Goal: Information Seeking & Learning: Learn about a topic

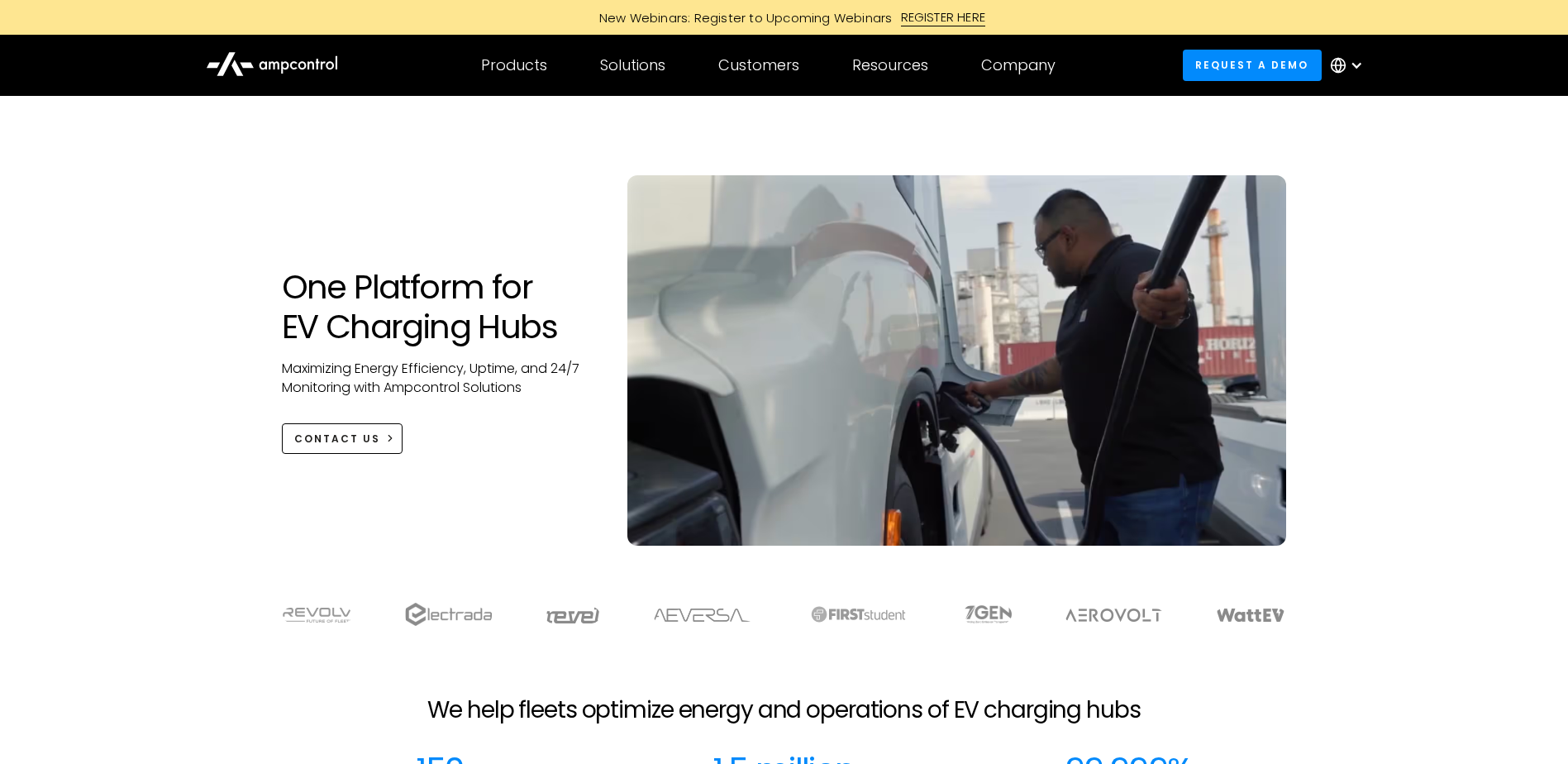
click at [211, 272] on div "One Platform for EV Charging Hubs Maximizing Energy Efficiency, Uptime, and 24/…" at bounding box center [784, 337] width 1568 height 482
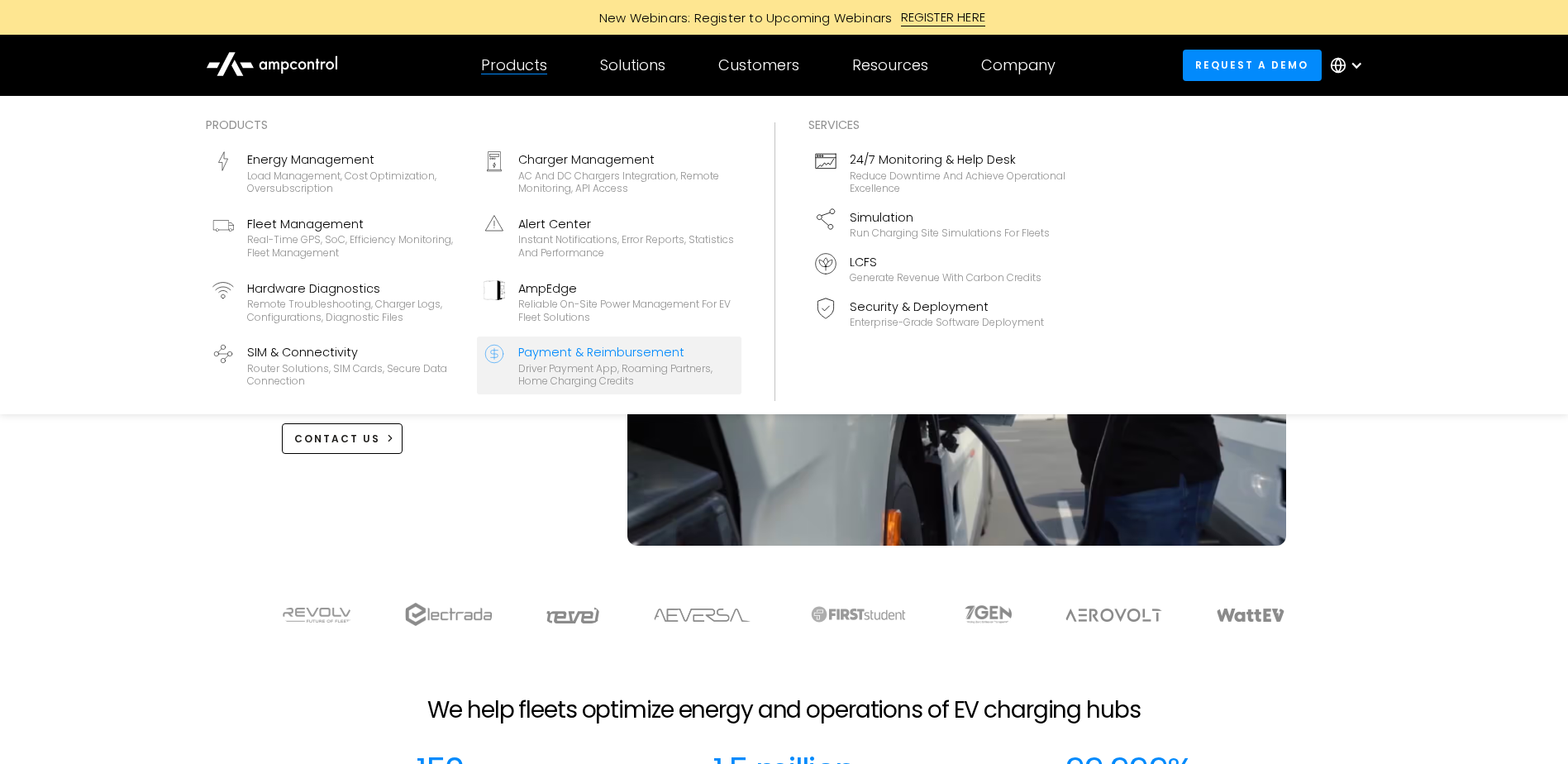
click at [583, 363] on div "Driver Payment App, Roaming Partners, Home Charging Credits" at bounding box center [627, 375] width 217 height 26
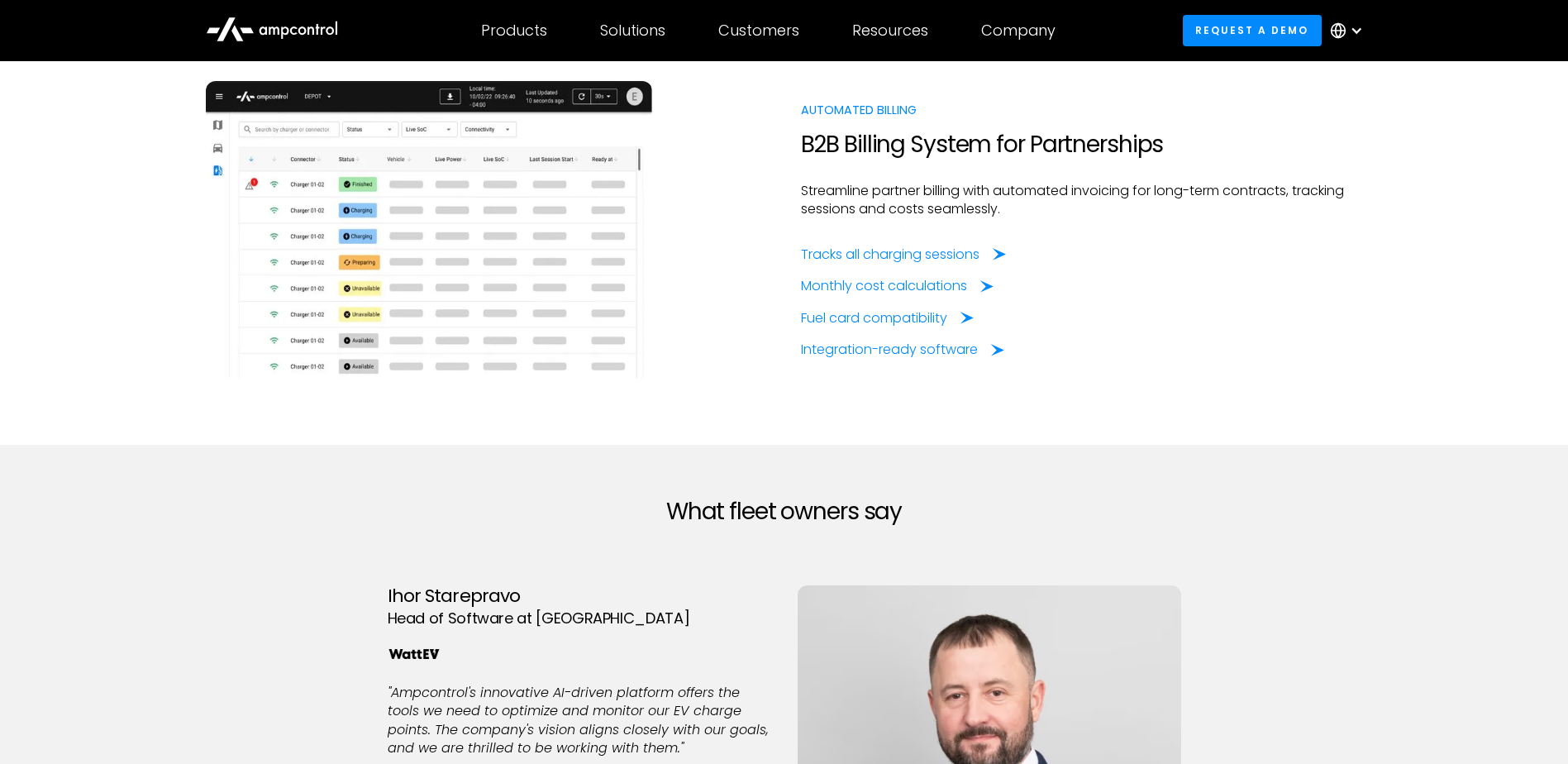
scroll to position [2150, 0]
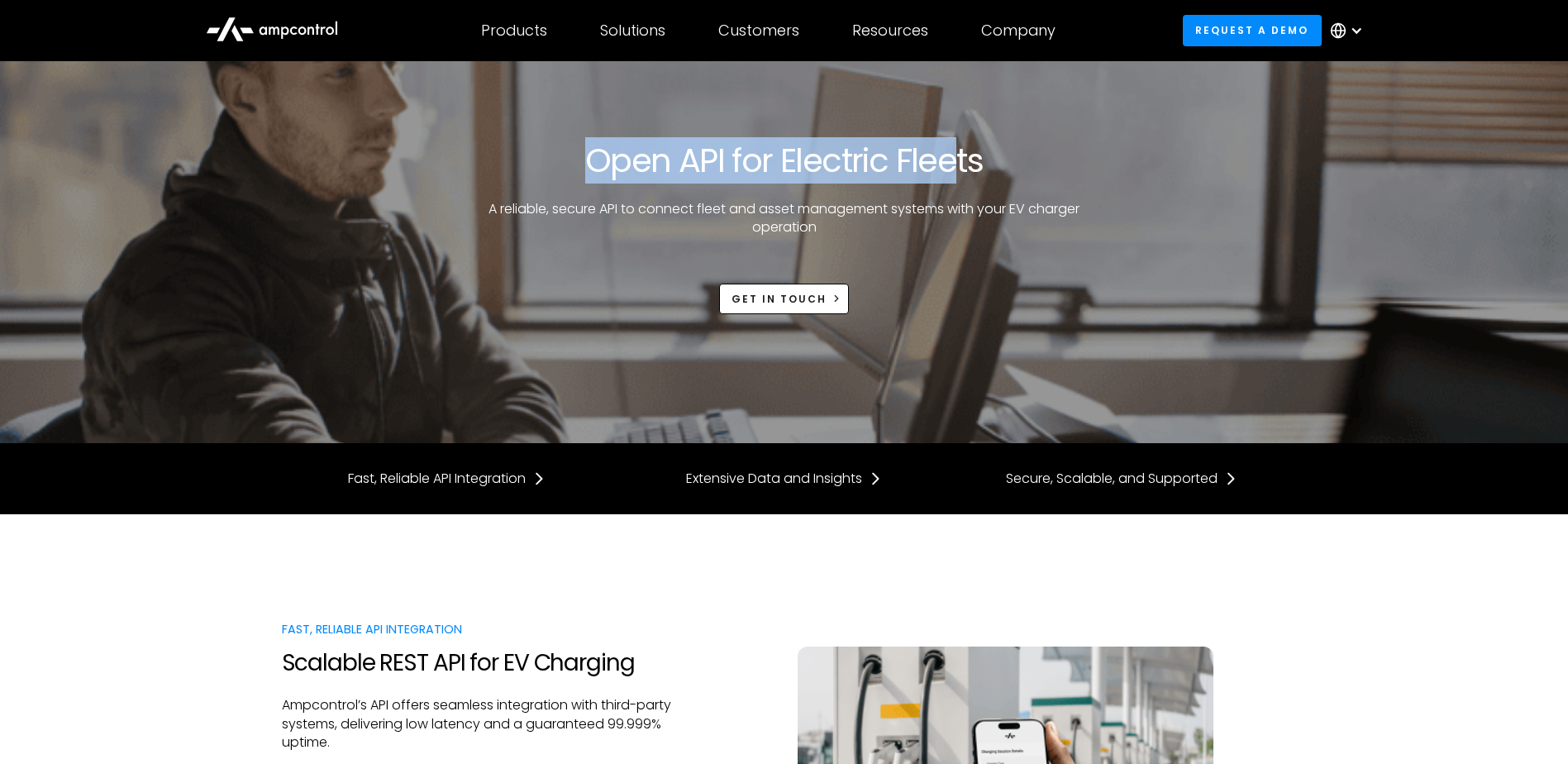
drag, startPoint x: 568, startPoint y: 155, endPoint x: 944, endPoint y: 178, distance: 376.7
click at [944, 178] on div "Open API for Electric Fleets A reliable, secure API to connect fleet and asset …" at bounding box center [784, 227] width 1006 height 173
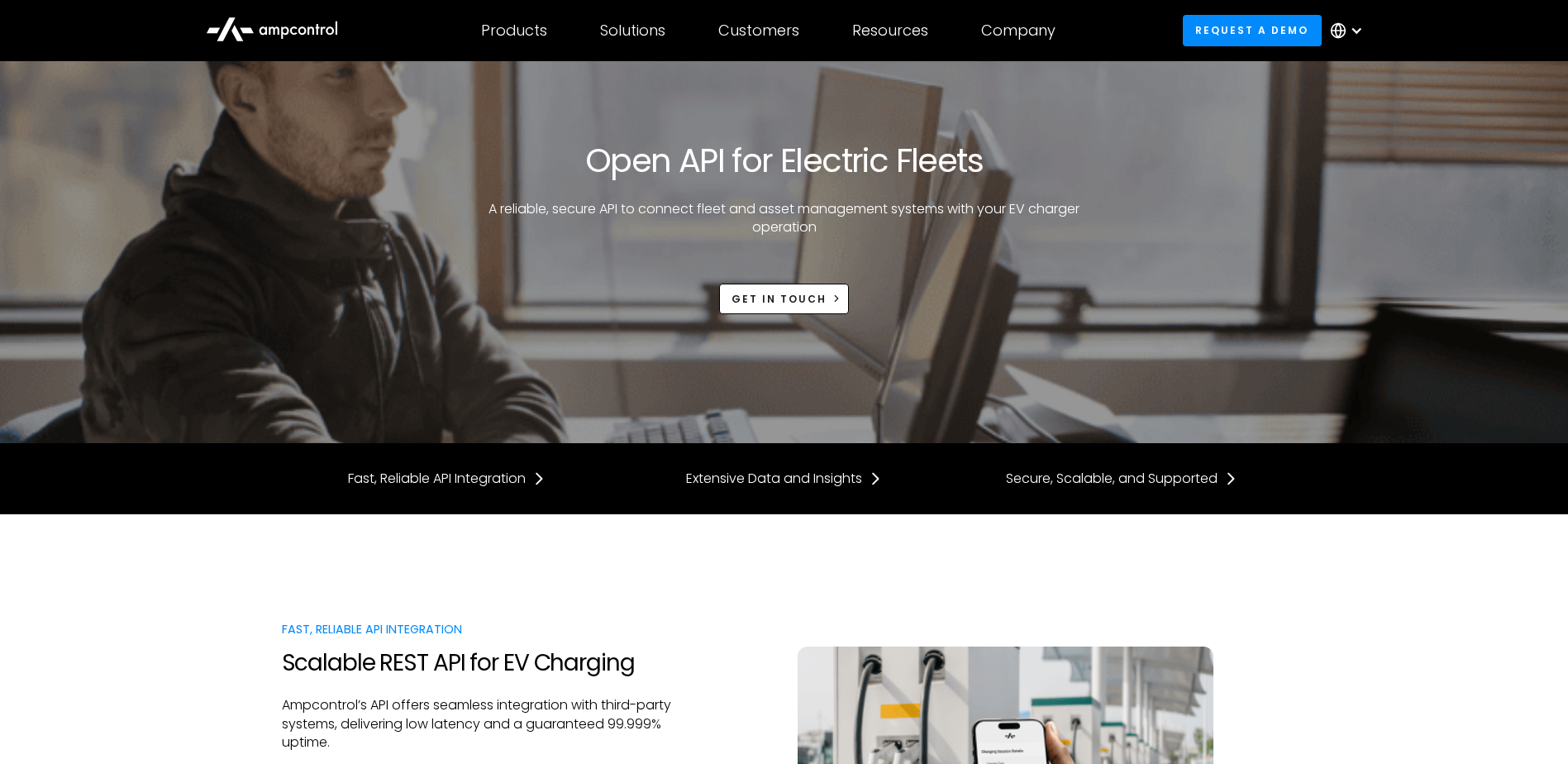
click at [459, 297] on div "Open API for Electric Fleets A reliable, secure API to connect fleet and asset …" at bounding box center [784, 227] width 1006 height 173
drag, startPoint x: 590, startPoint y: 209, endPoint x: 1006, endPoint y: 249, distance: 417.9
click at [1006, 249] on div "Open API for Electric Fleets A reliable, secure API to connect fleet and asset …" at bounding box center [784, 227] width 1006 height 173
drag, startPoint x: 1006, startPoint y: 249, endPoint x: 994, endPoint y: 251, distance: 12.2
click at [994, 251] on div "Open API for Electric Fleets A reliable, secure API to connect fleet and asset …" at bounding box center [784, 227] width 1006 height 173
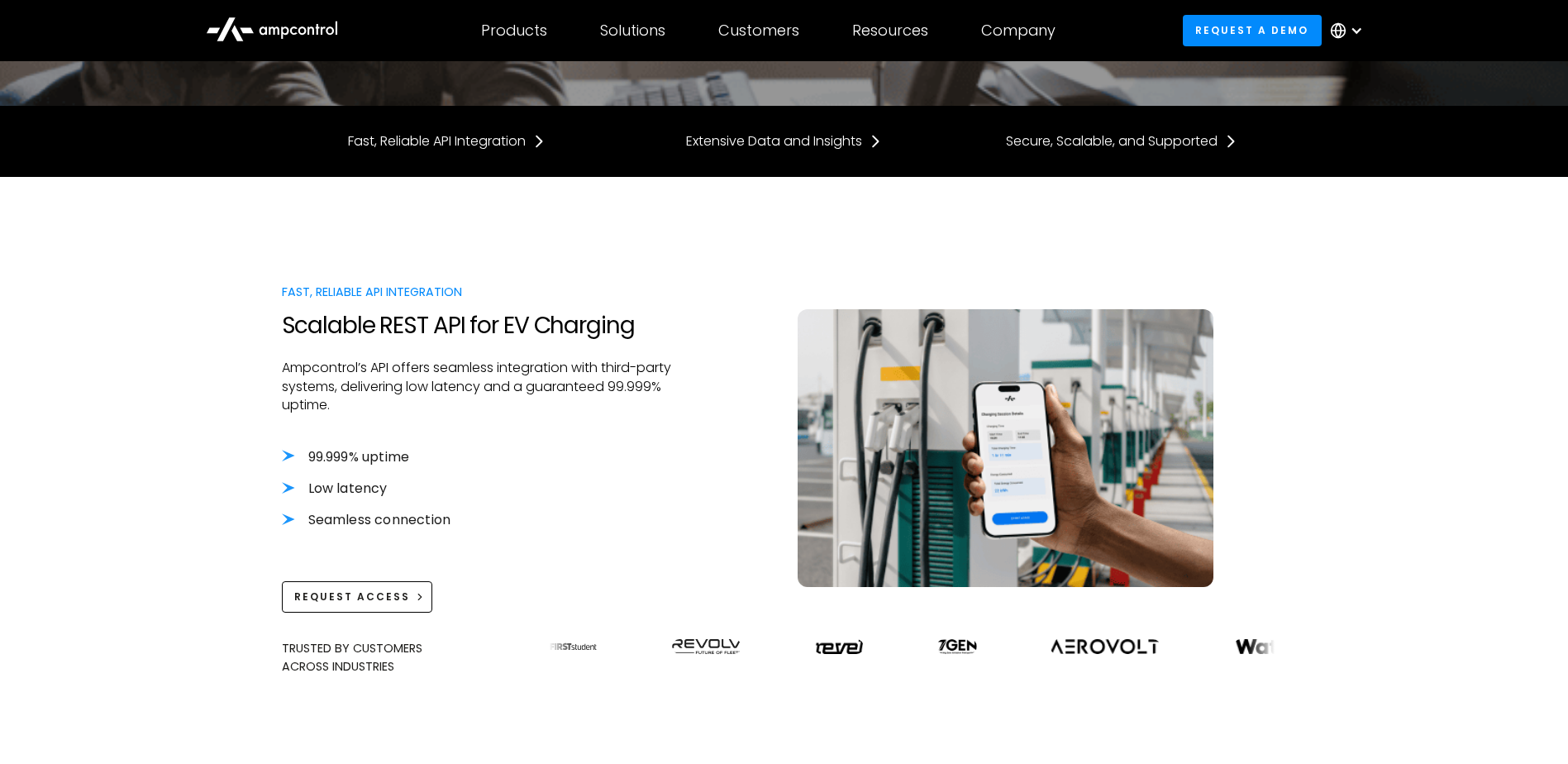
scroll to position [330, 0]
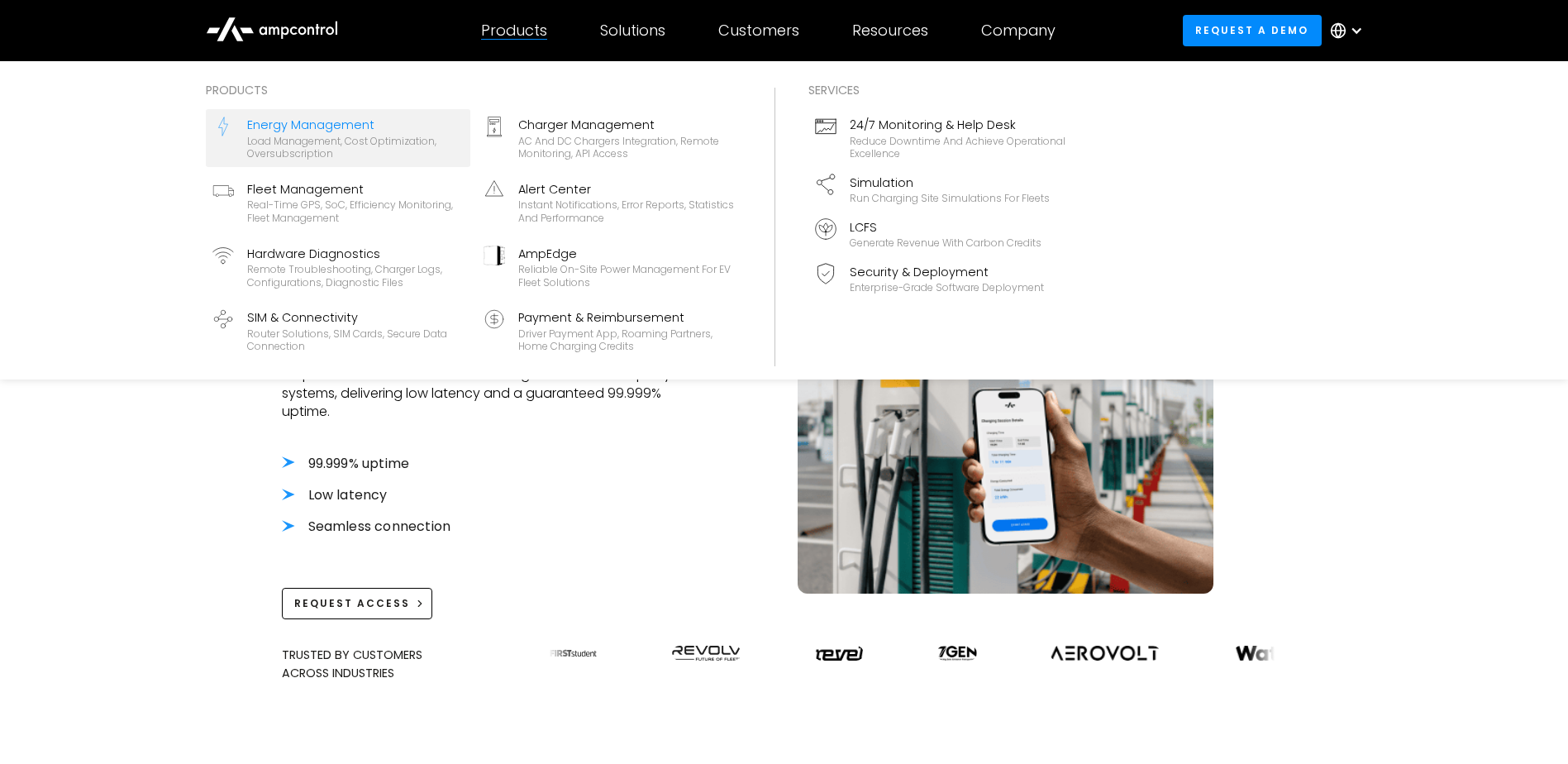
click at [343, 154] on div "Load management, cost optimization, oversubscription" at bounding box center [355, 147] width 217 height 26
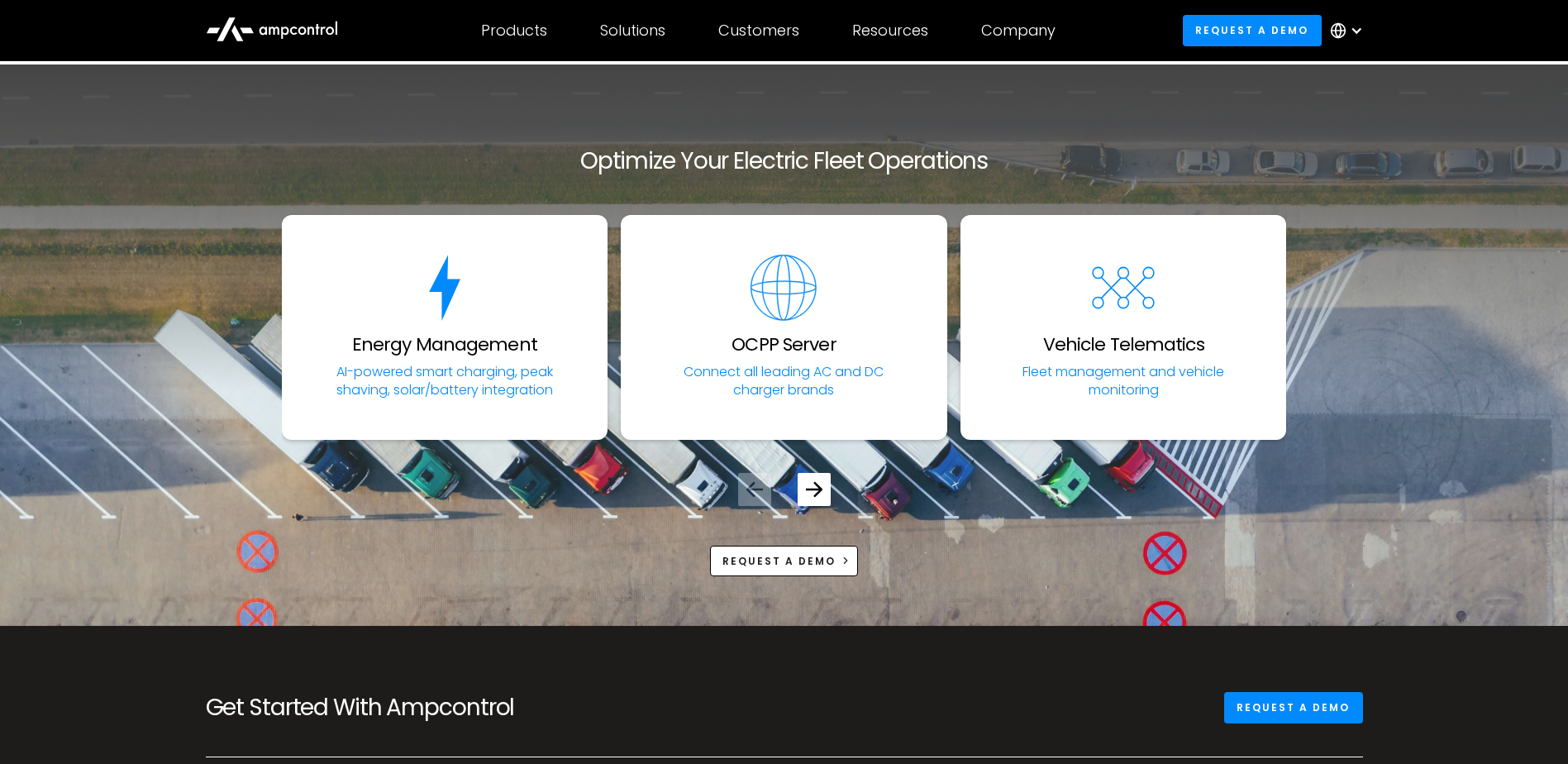
scroll to position [6283, 0]
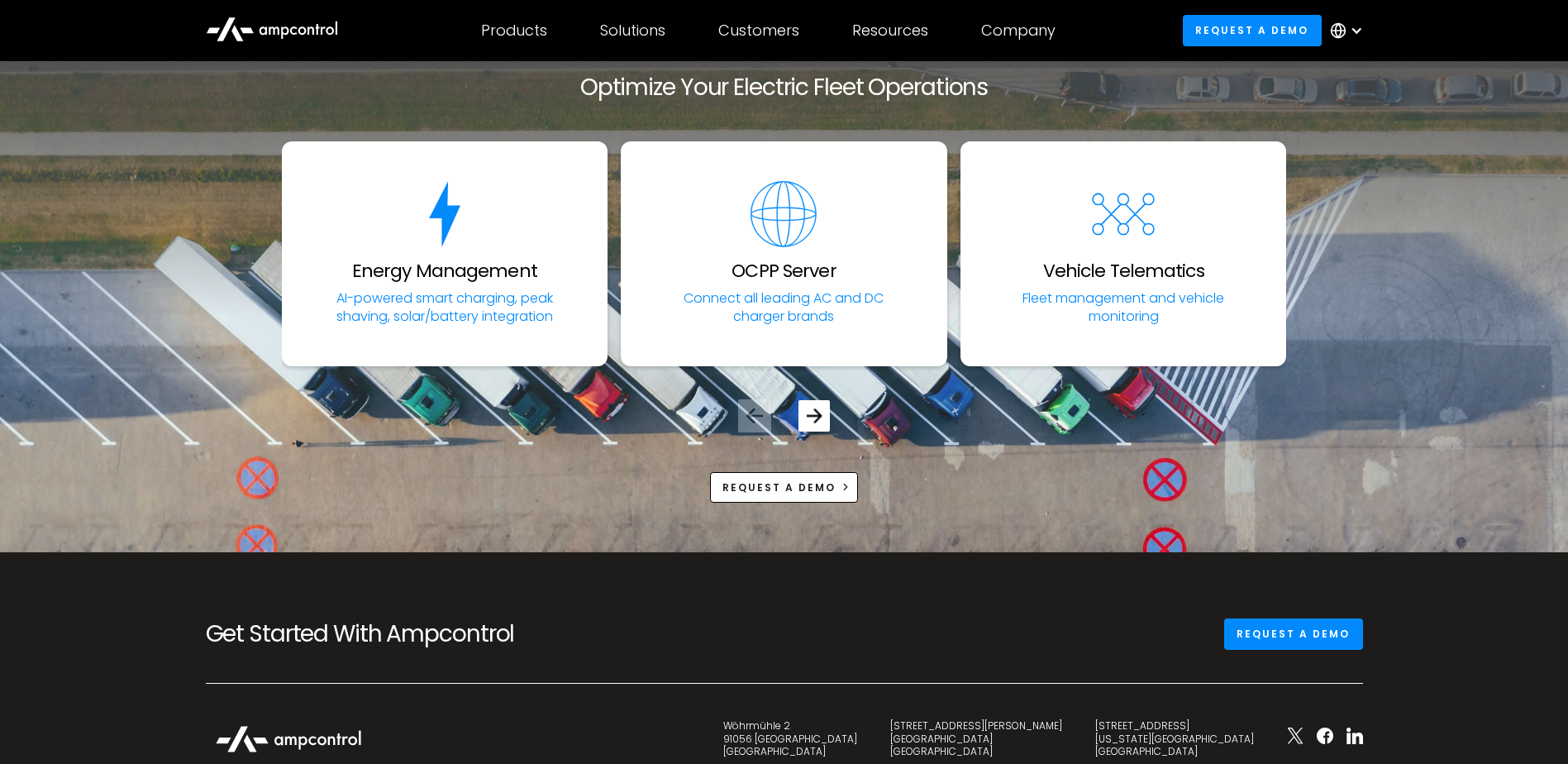
click at [814, 423] on icon "Next slide" at bounding box center [814, 416] width 16 height 16
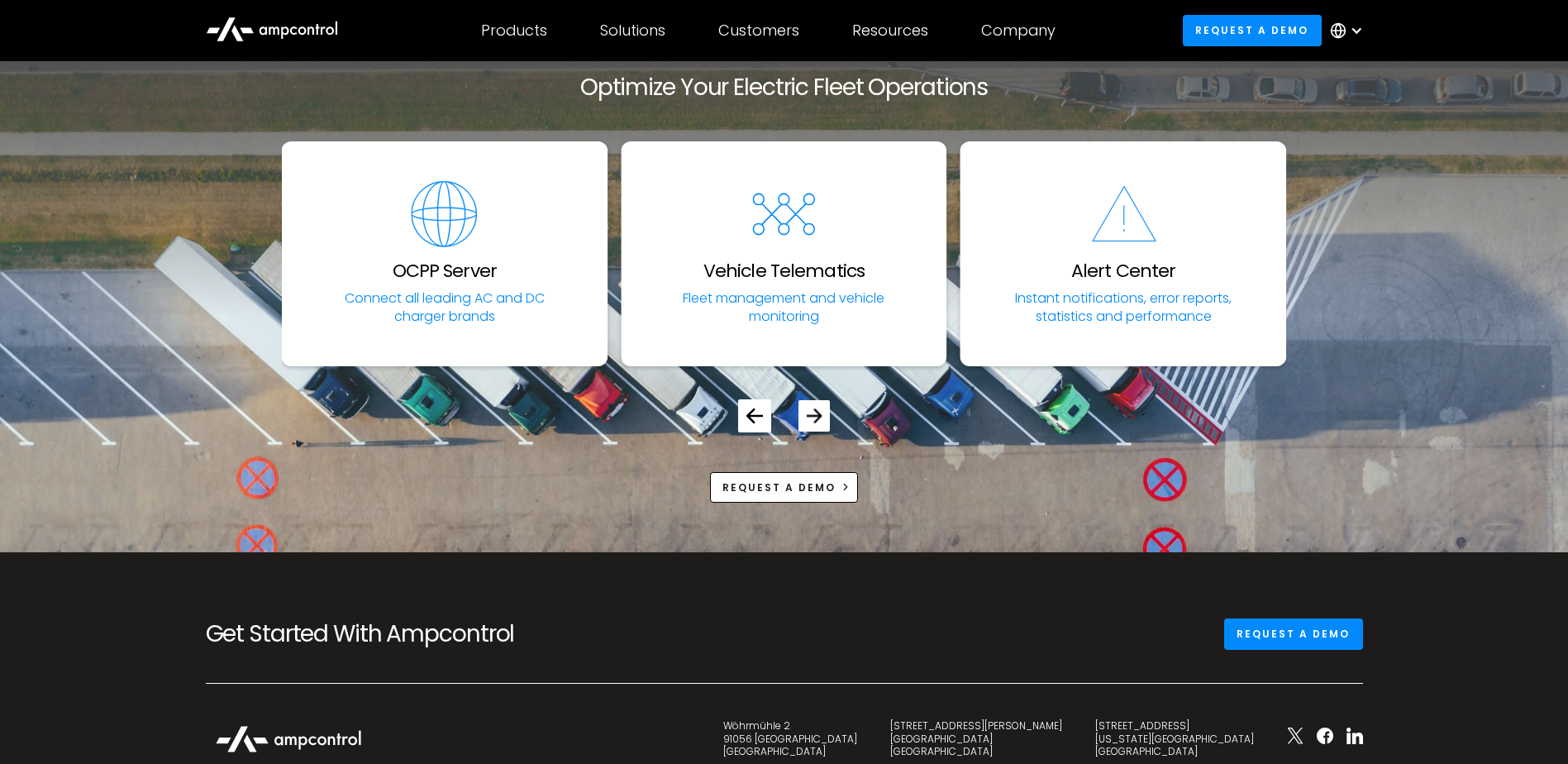
click at [815, 423] on icon "Next slide" at bounding box center [814, 416] width 16 height 16
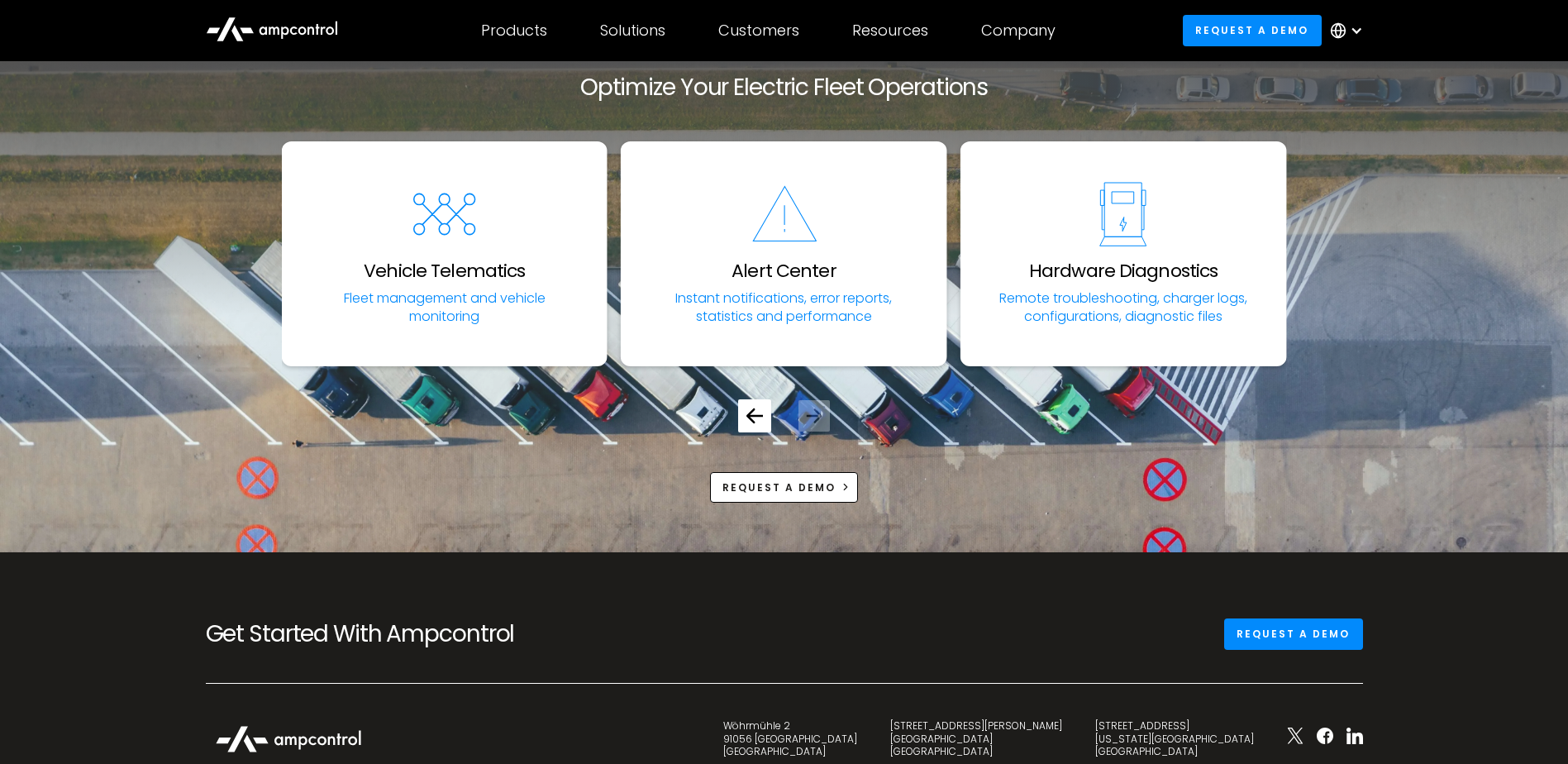
click at [818, 421] on icon "Next slide" at bounding box center [814, 416] width 16 height 16
drag, startPoint x: 818, startPoint y: 421, endPoint x: 752, endPoint y: 420, distance: 66.0
click at [752, 420] on icon "Previous slide" at bounding box center [754, 416] width 16 height 14
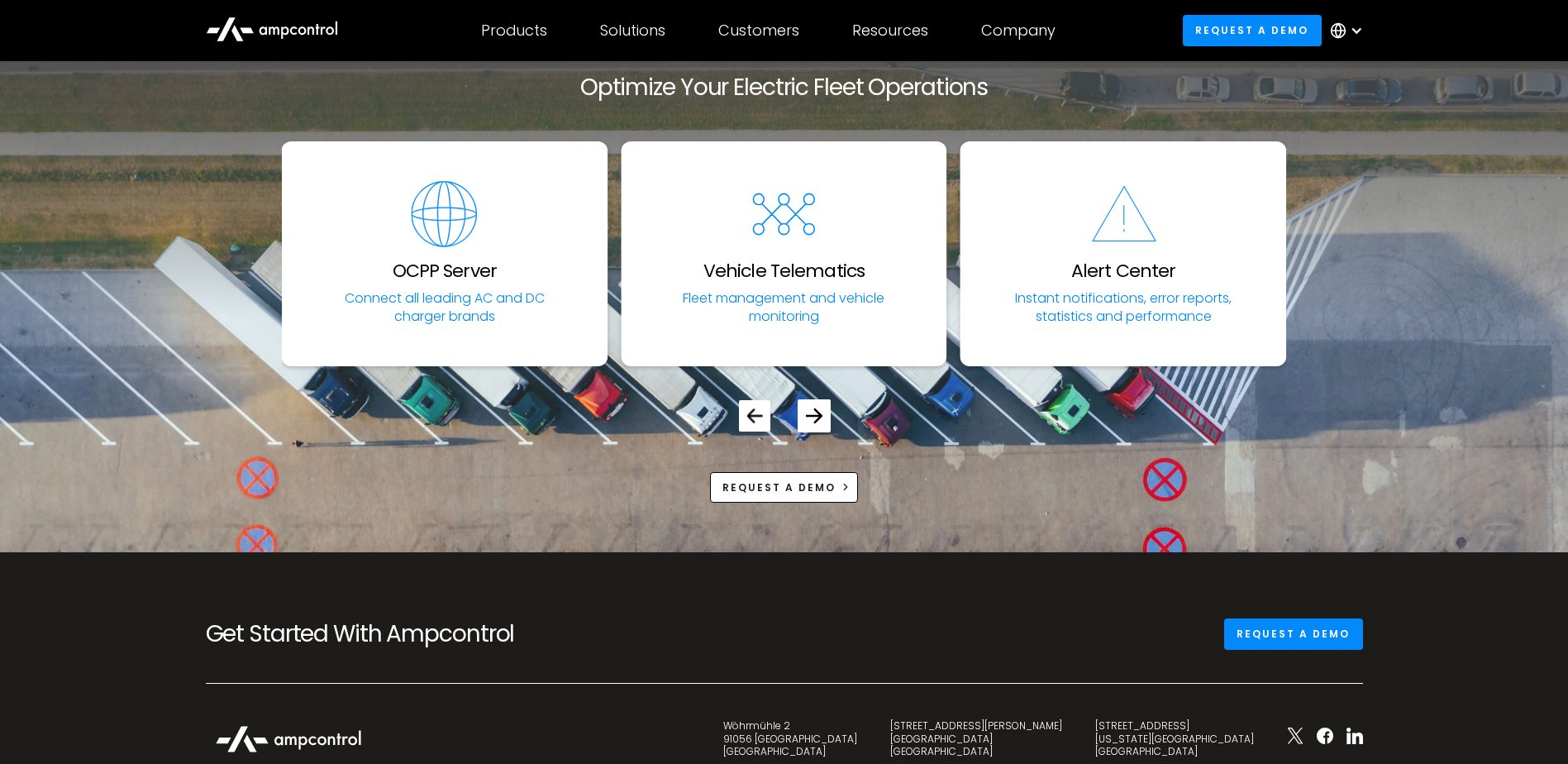
click at [756, 419] on icon "Previous slide" at bounding box center [754, 416] width 16 height 16
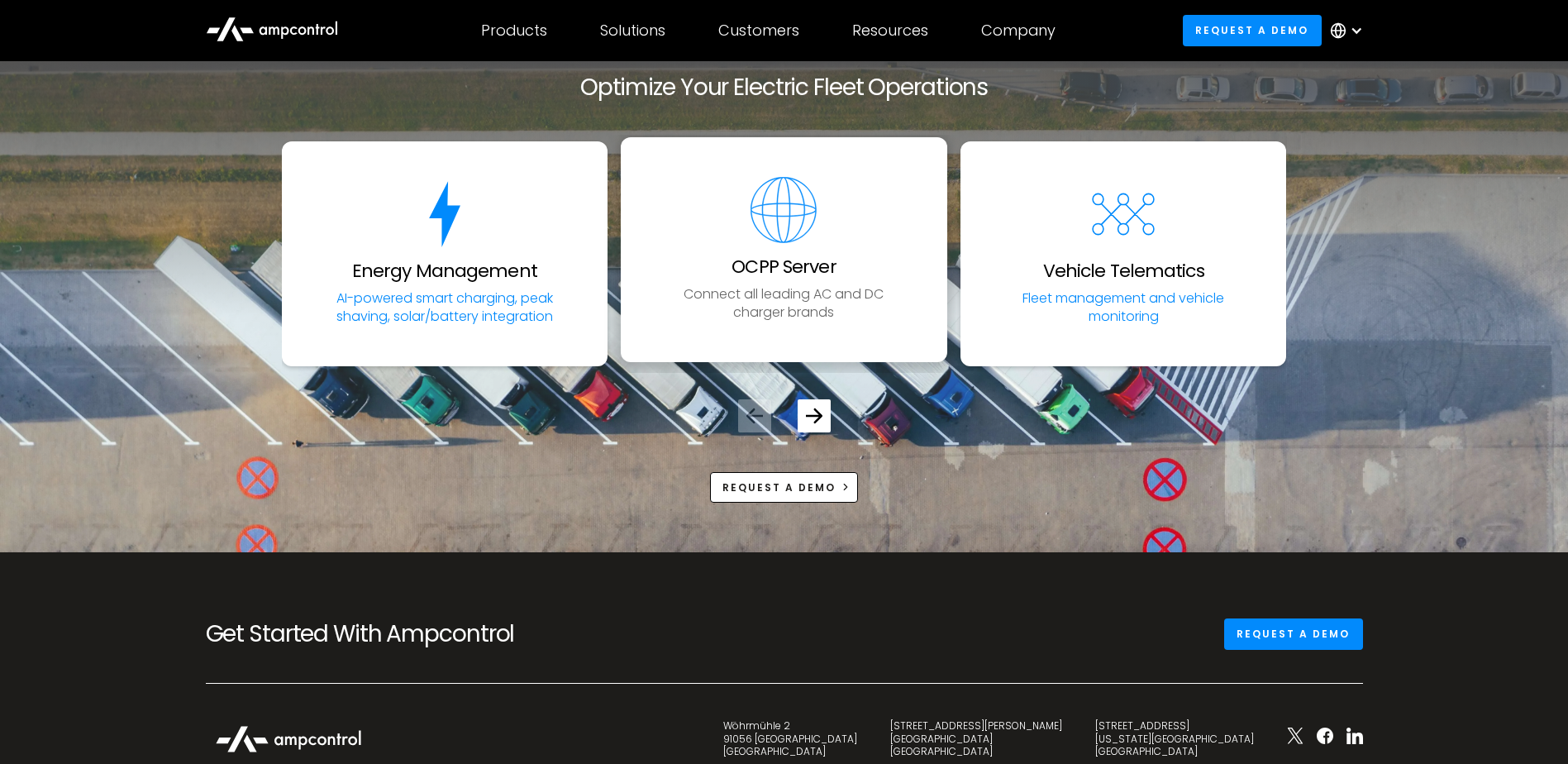
click at [833, 273] on h3 "OCPP Server" at bounding box center [784, 267] width 104 height 21
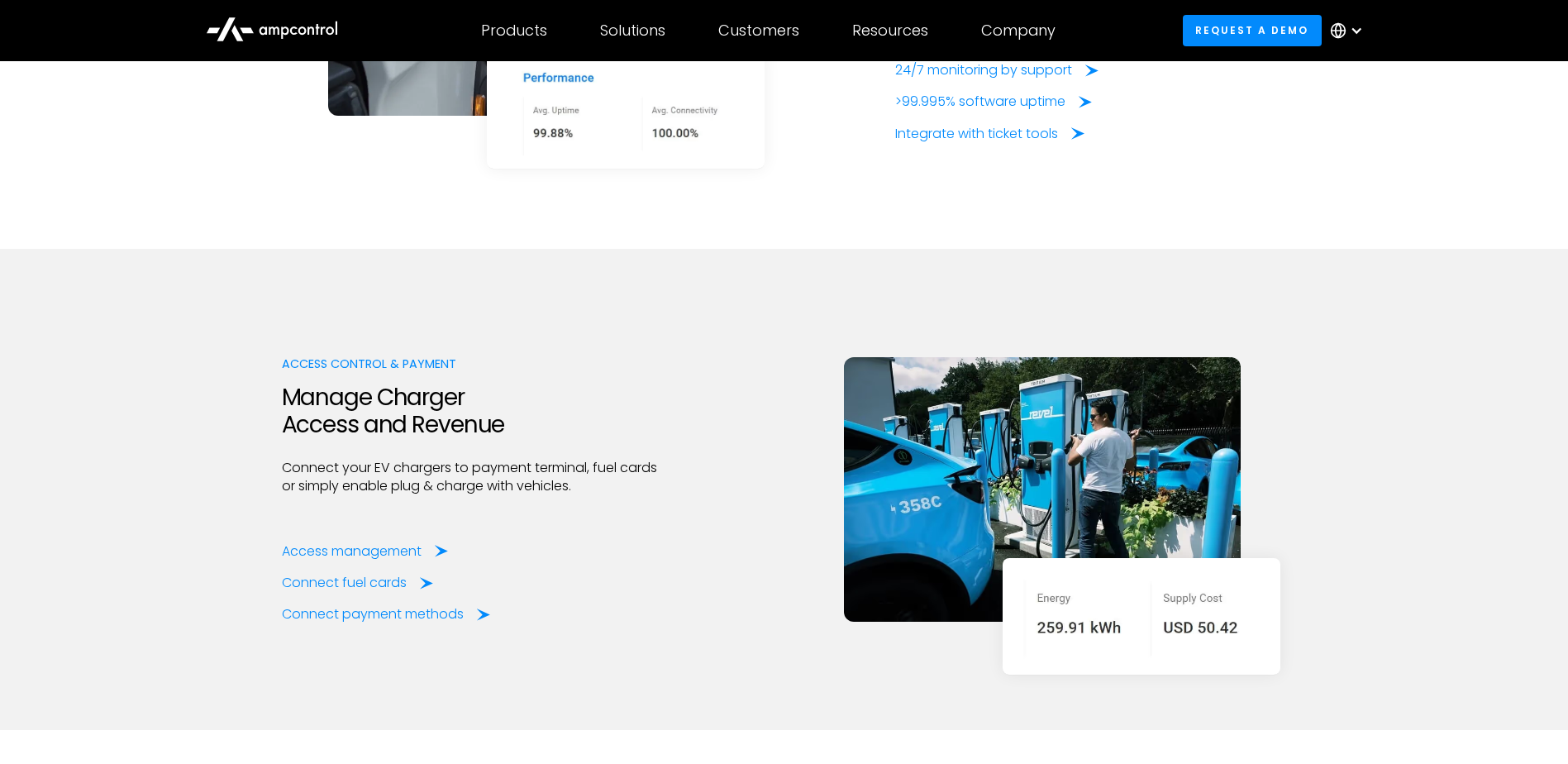
scroll to position [3224, 0]
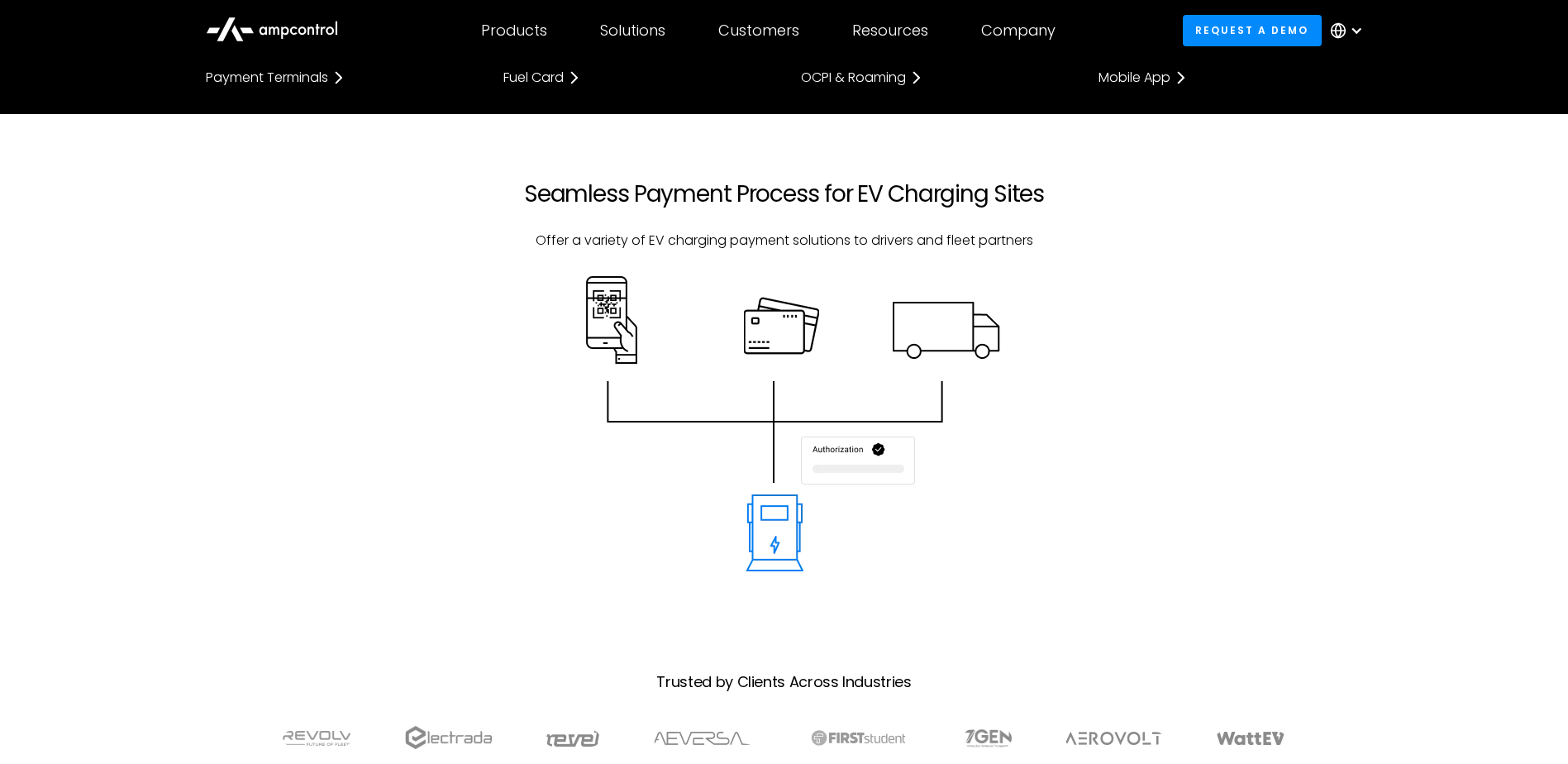
scroll to position [413, 0]
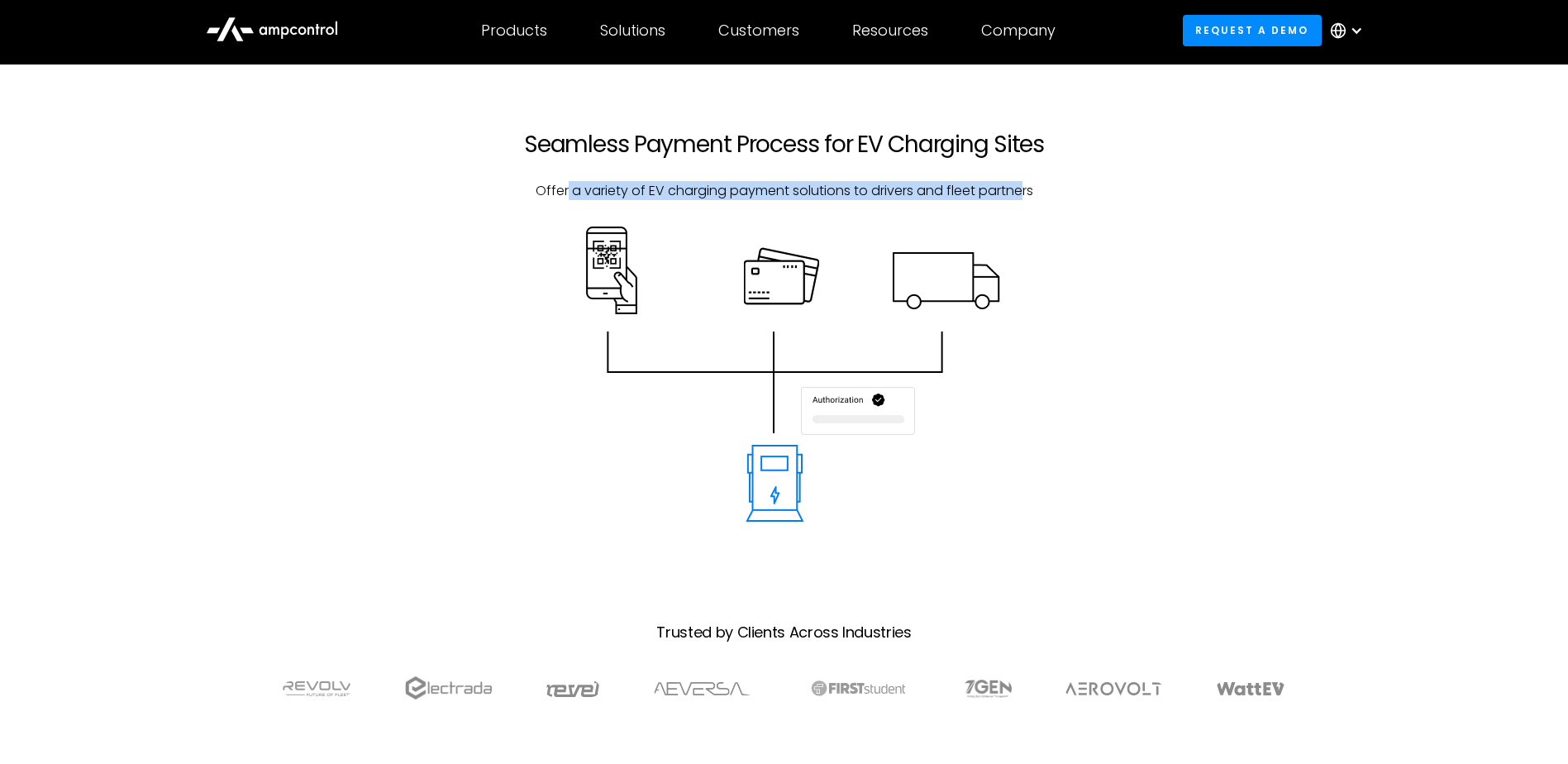
drag, startPoint x: 569, startPoint y: 195, endPoint x: 1021, endPoint y: 204, distance: 452.1
click at [1021, 204] on div "Seamless Payment Process for EV Charging Sites Offer a variety of EV charging p…" at bounding box center [784, 179] width 595 height 96
drag, startPoint x: 1021, startPoint y: 204, endPoint x: 1079, endPoint y: 274, distance: 90.9
click at [1079, 274] on div at bounding box center [784, 390] width 1190 height 328
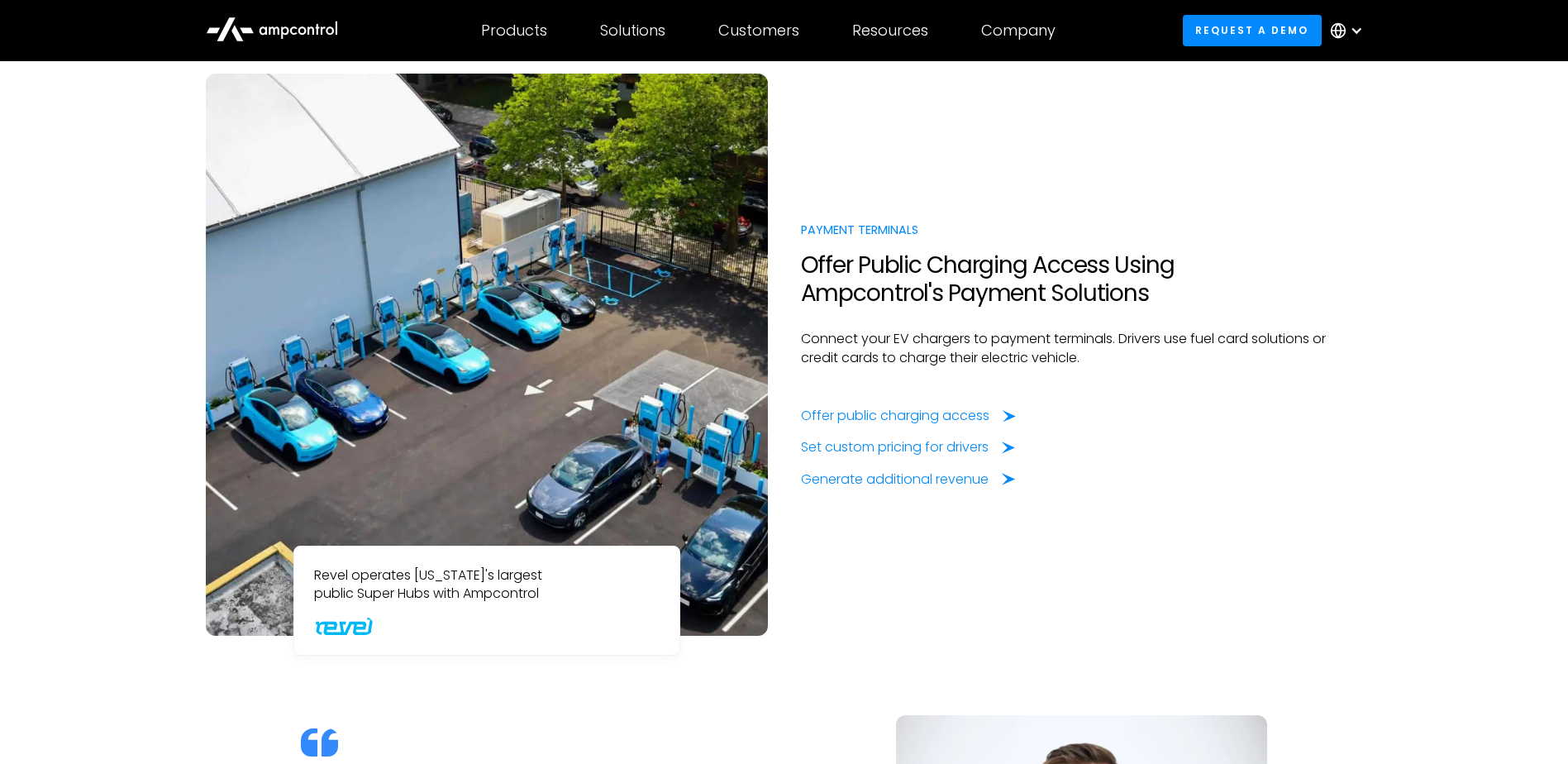
scroll to position [1240, 0]
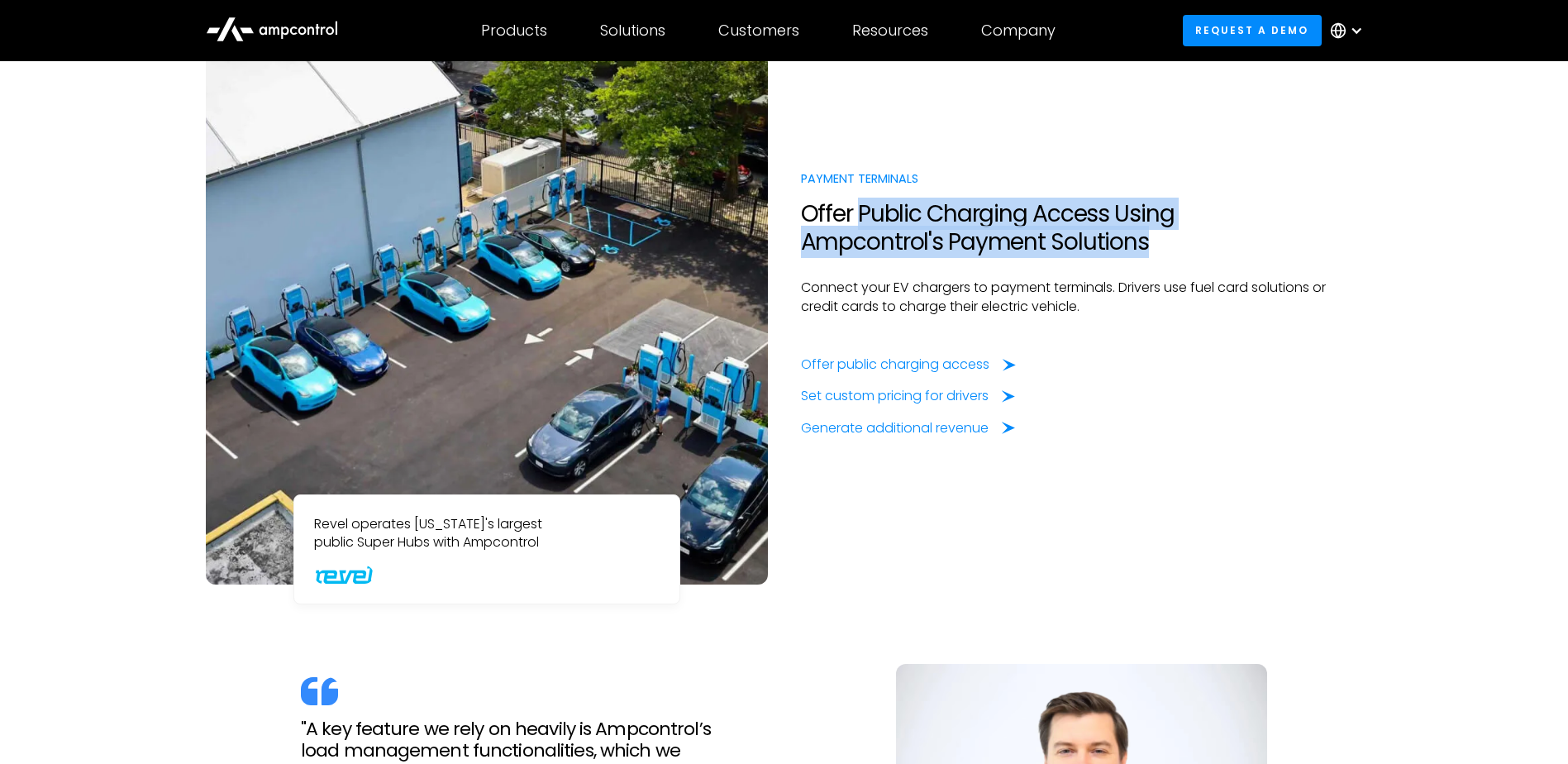
drag, startPoint x: 857, startPoint y: 226, endPoint x: 1206, endPoint y: 242, distance: 349.4
click at [1206, 242] on h2 "Offer Public Charging Access Using Ampcontrol's Payment Solutions" at bounding box center [1082, 227] width 562 height 55
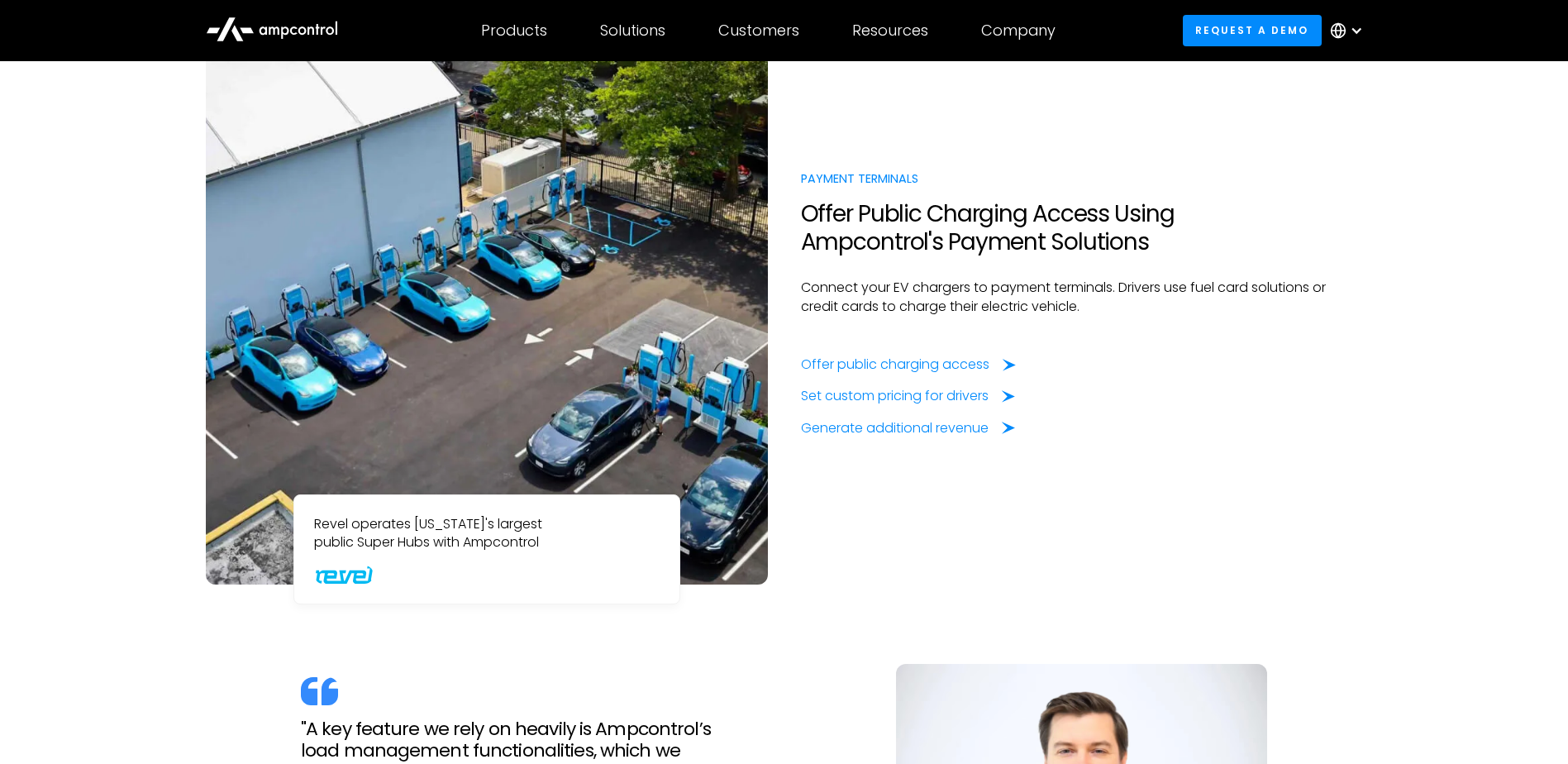
click at [962, 299] on p "Connect your EV chargers to payment terminals. Drivers use fuel card solutions …" at bounding box center [1082, 298] width 562 height 37
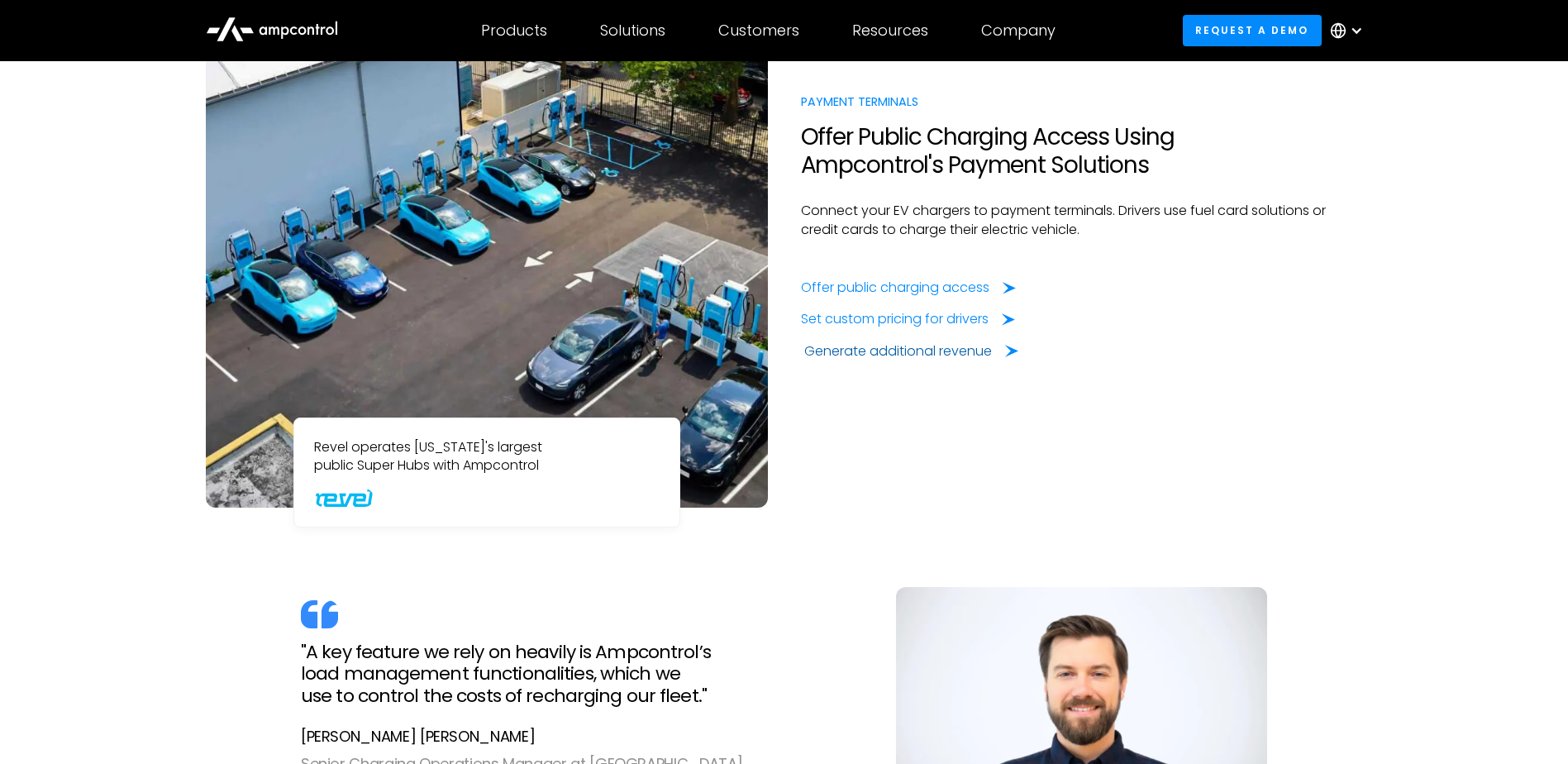
scroll to position [1323, 0]
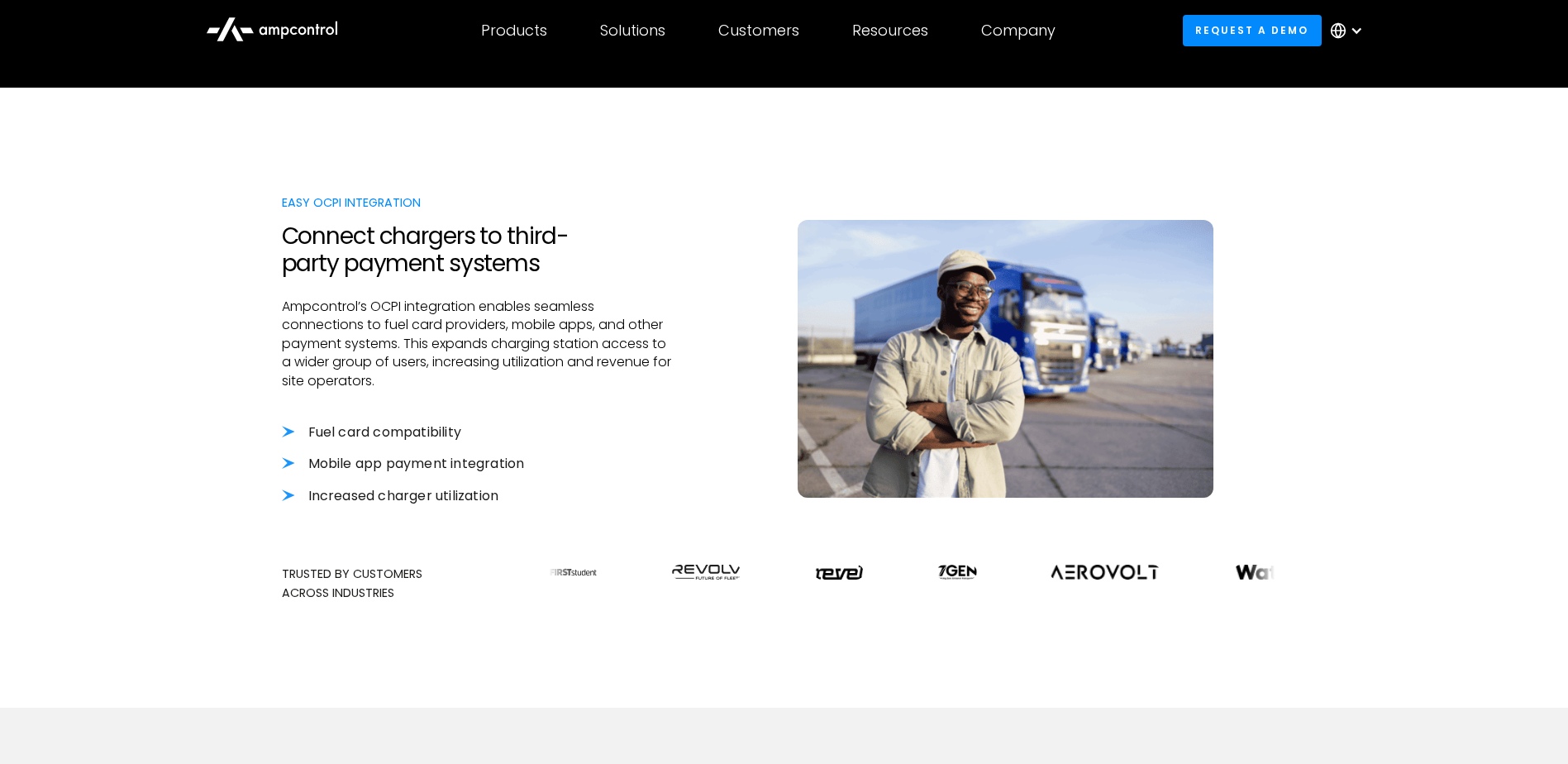
scroll to position [496, 0]
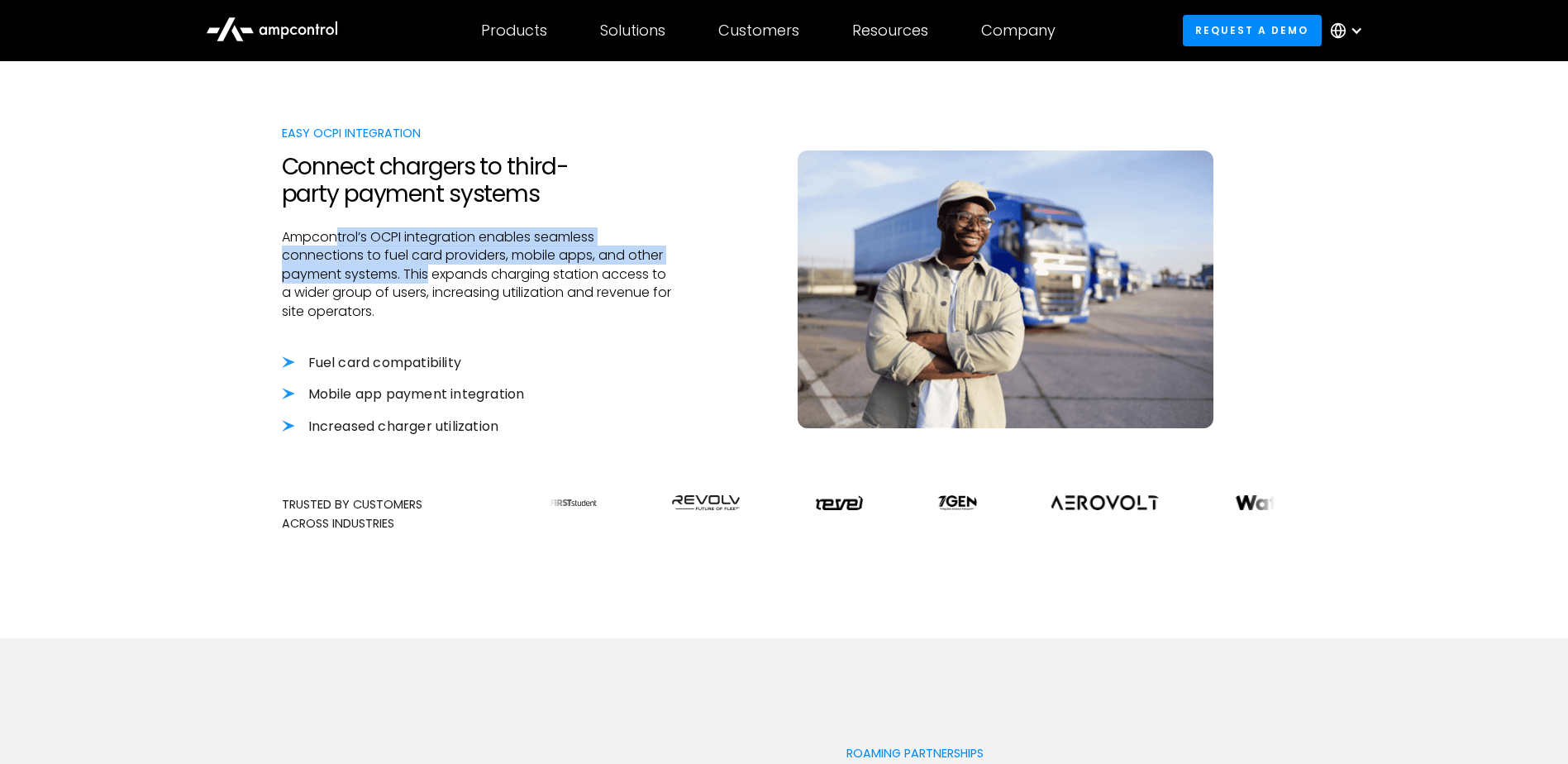
drag, startPoint x: 339, startPoint y: 235, endPoint x: 428, endPoint y: 282, distance: 100.6
click at [428, 282] on p "Ampcontrol’s OCPI integration enables seamless connections to fuel card provide…" at bounding box center [477, 275] width 392 height 92
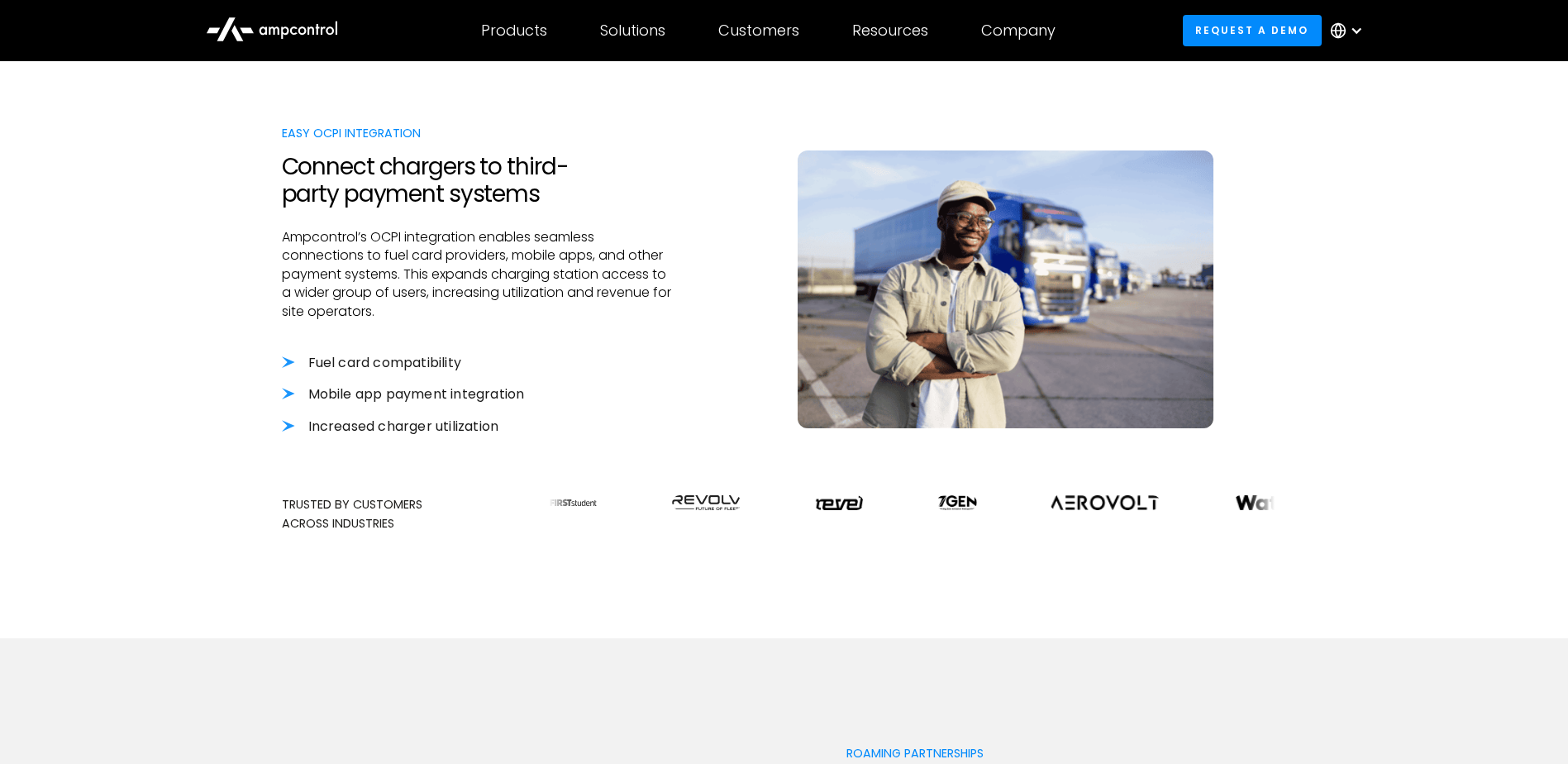
drag, startPoint x: 428, startPoint y: 282, endPoint x: 425, endPoint y: 322, distance: 40.1
click at [425, 322] on div at bounding box center [477, 337] width 392 height 33
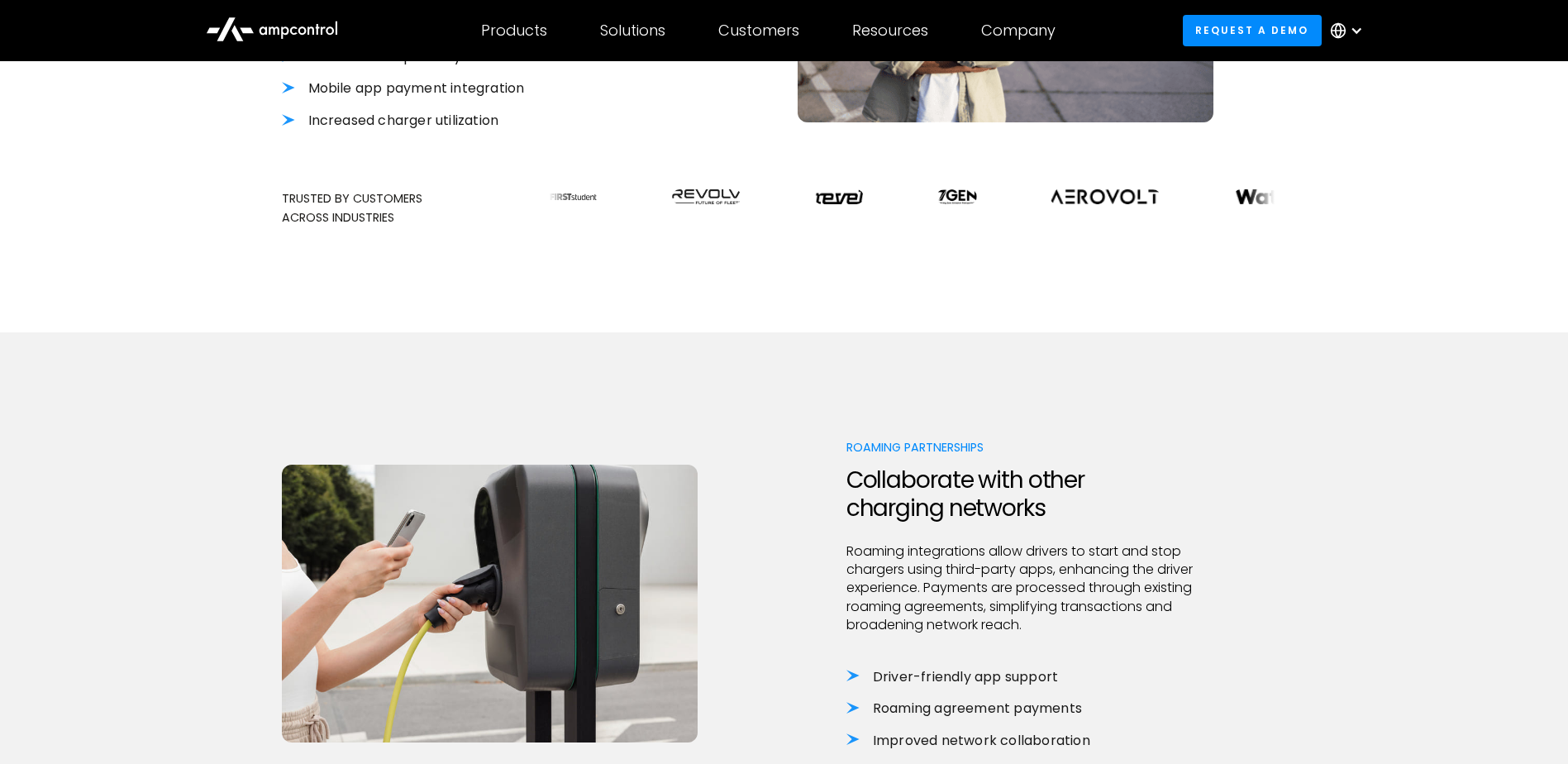
scroll to position [992, 0]
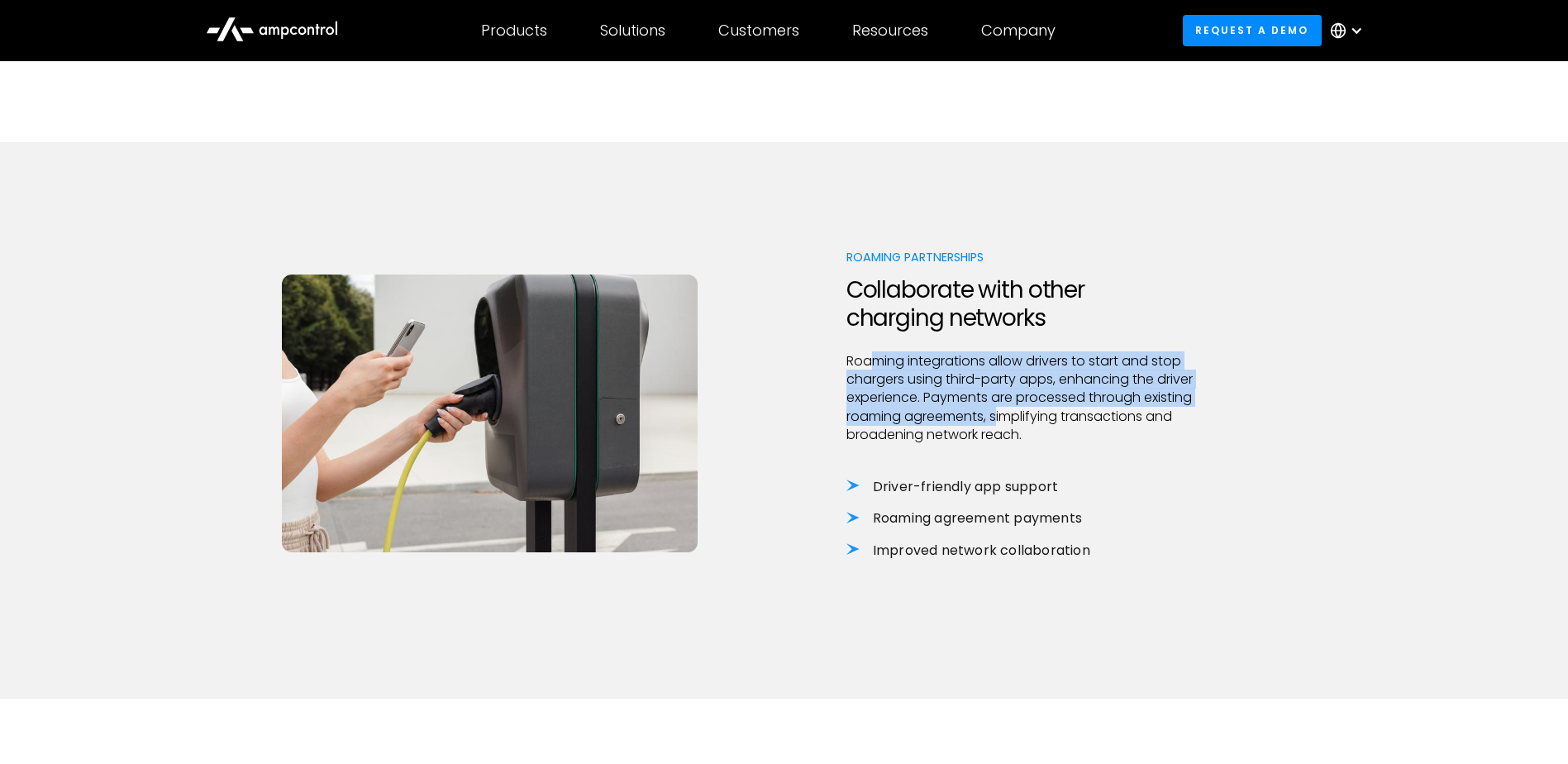
drag, startPoint x: 868, startPoint y: 354, endPoint x: 998, endPoint y: 412, distance: 142.4
click at [998, 412] on p "Roaming integrations allow drivers to start and stop chargers using third-party…" at bounding box center [1042, 398] width 392 height 92
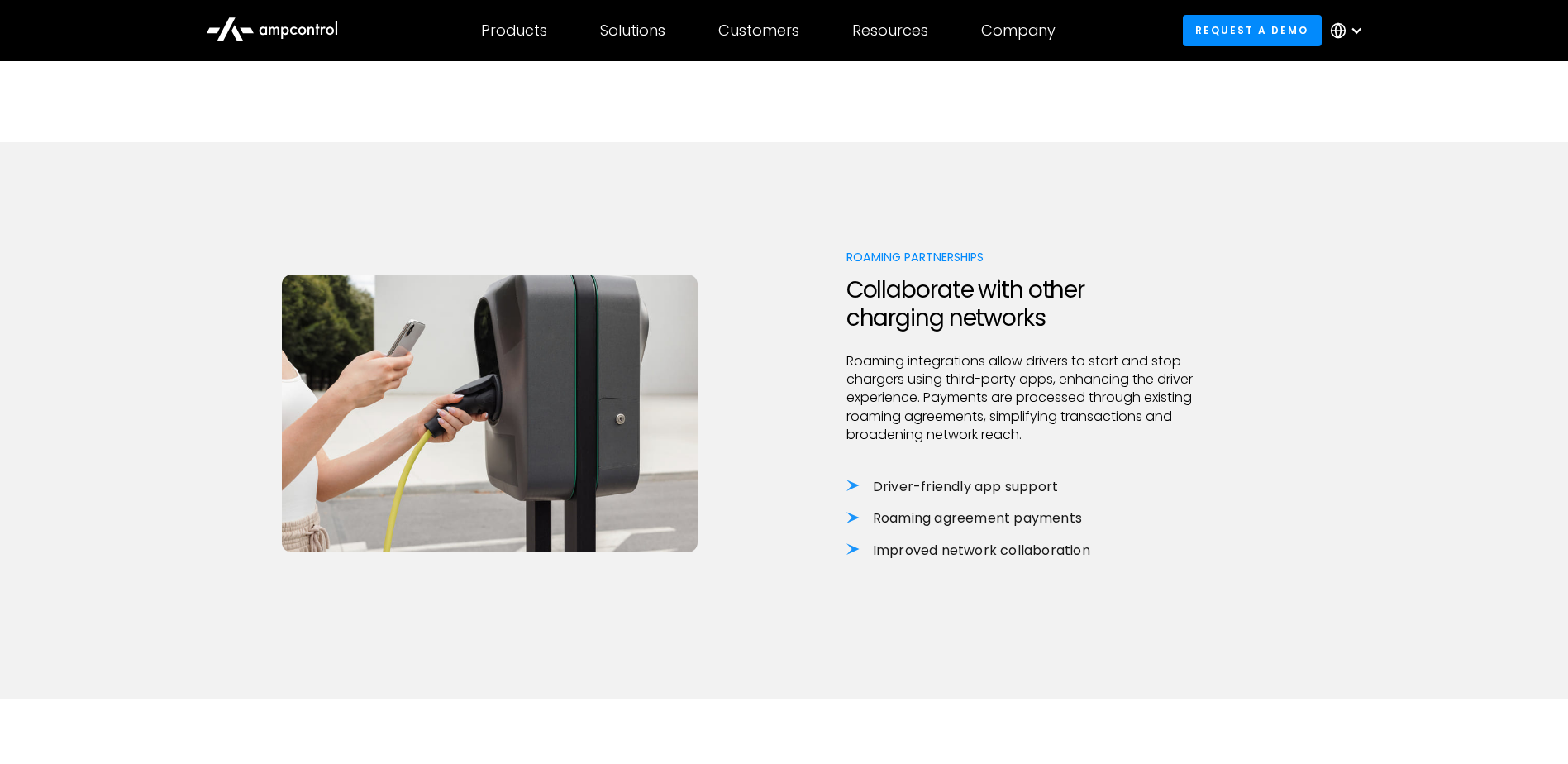
drag, startPoint x: 998, startPoint y: 412, endPoint x: 1005, endPoint y: 439, distance: 27.9
click at [1005, 439] on p "Roaming integrations allow drivers to start and stop chargers using third-party…" at bounding box center [1042, 398] width 392 height 92
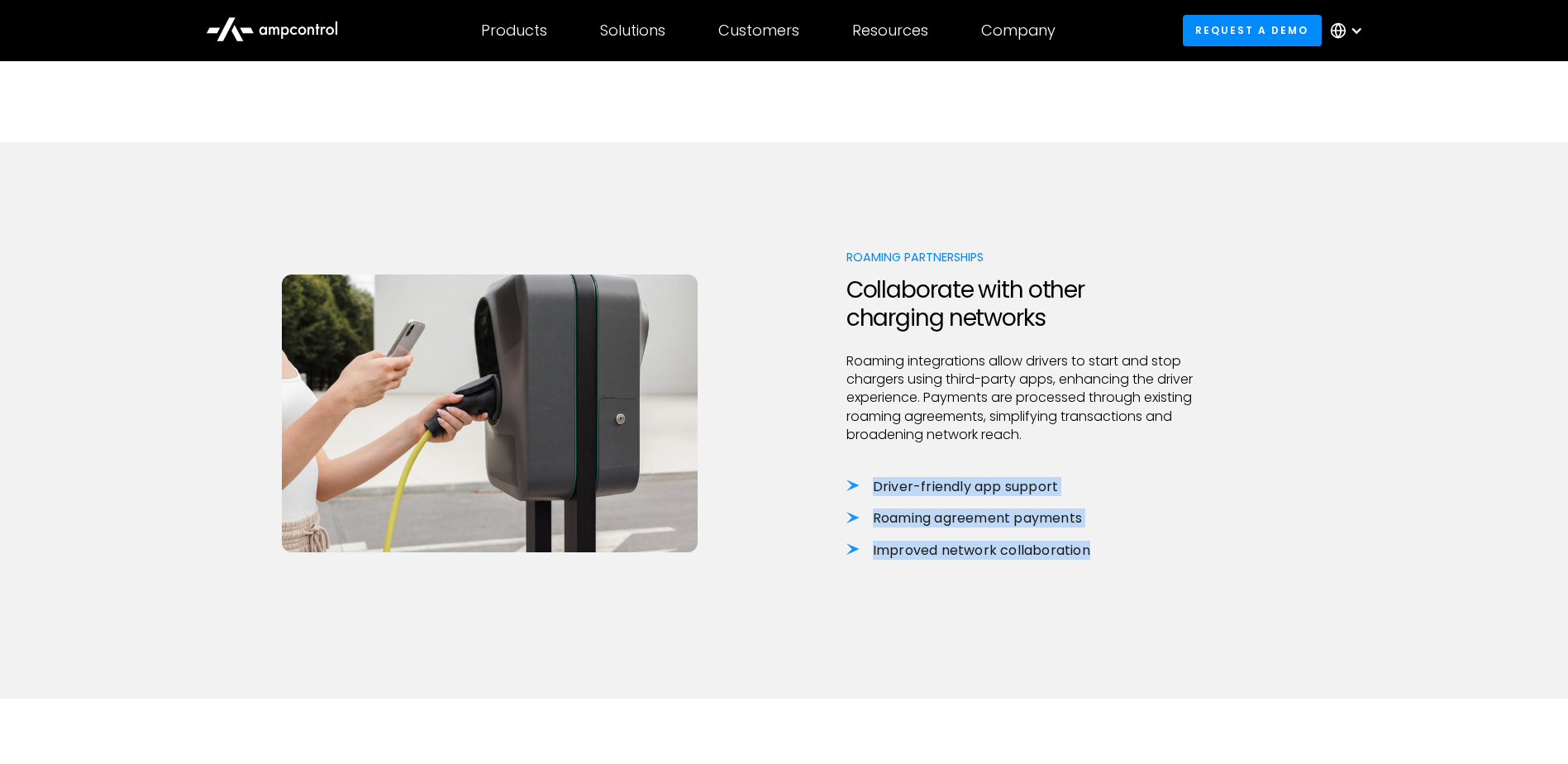
drag, startPoint x: 873, startPoint y: 482, endPoint x: 1101, endPoint y: 542, distance: 235.8
click at [1101, 542] on div "Driver-friendly app support Roaming agreement payments Improved network collabo…" at bounding box center [1042, 519] width 392 height 82
drag, startPoint x: 1101, startPoint y: 542, endPoint x: 1096, endPoint y: 555, distance: 13.9
click at [1096, 555] on li "Improved network collaboration" at bounding box center [1042, 551] width 392 height 18
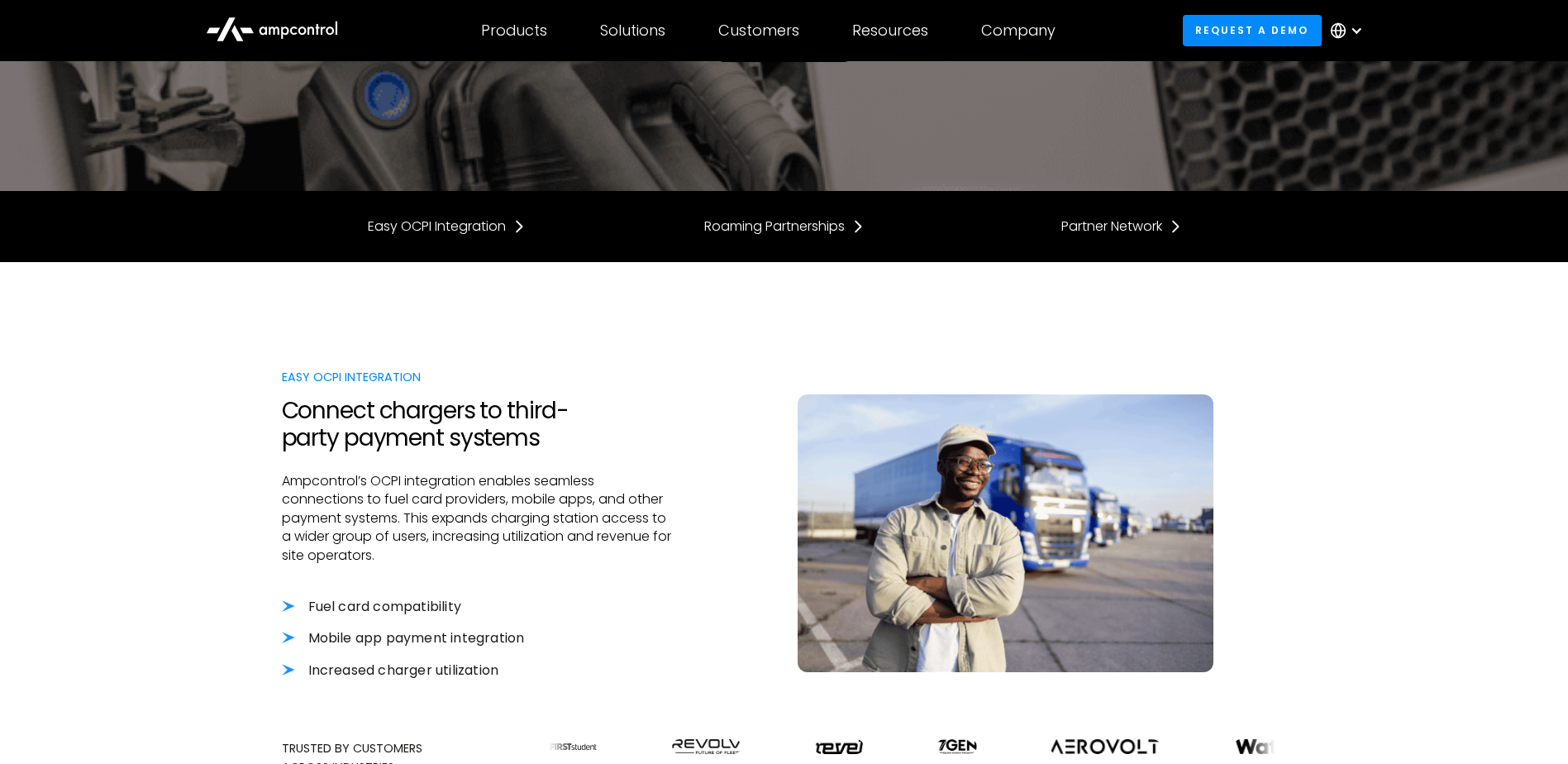
scroll to position [0, 0]
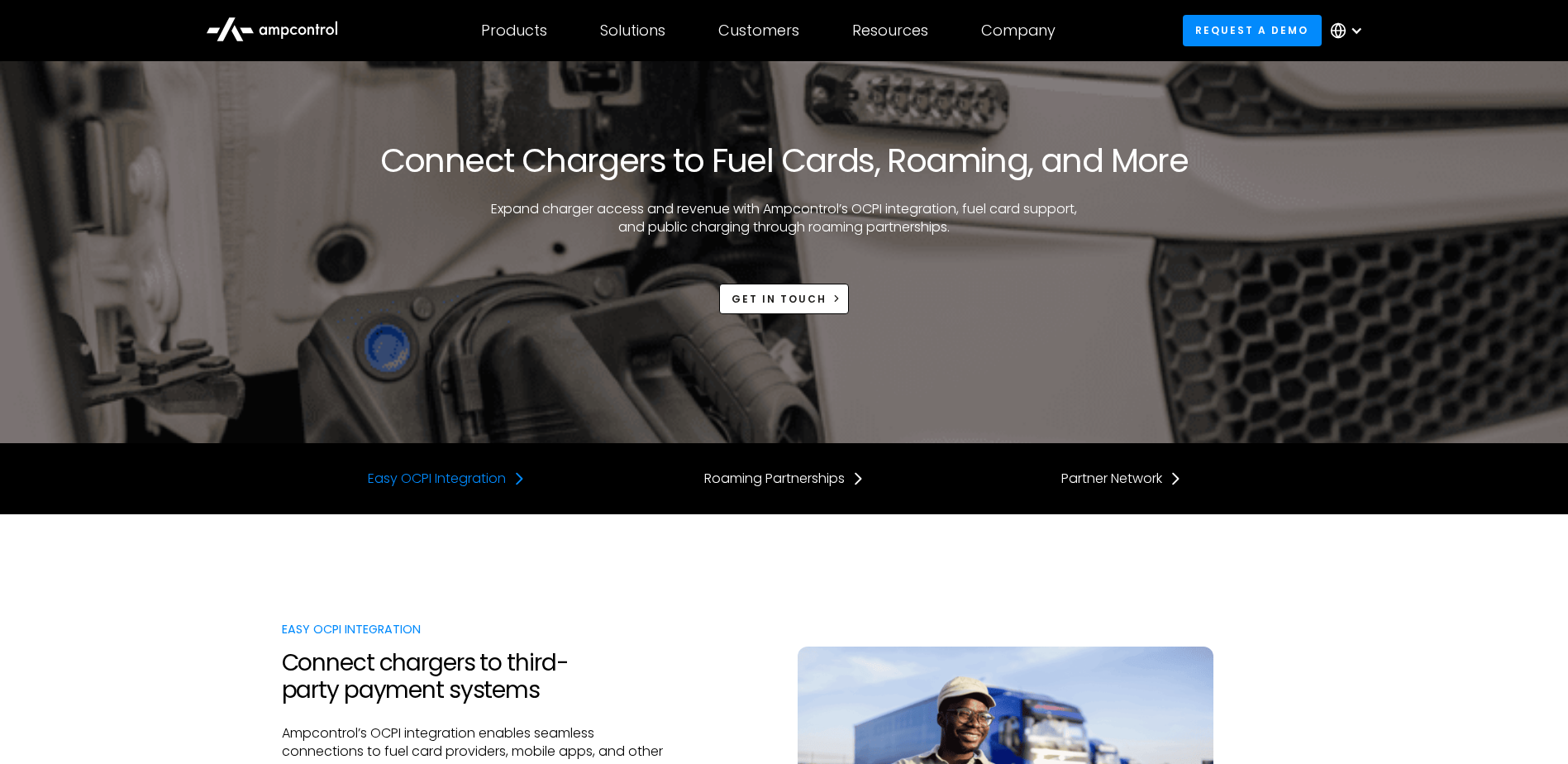
click at [426, 481] on div "Easy OCPI Integration" at bounding box center [436, 479] width 138 height 18
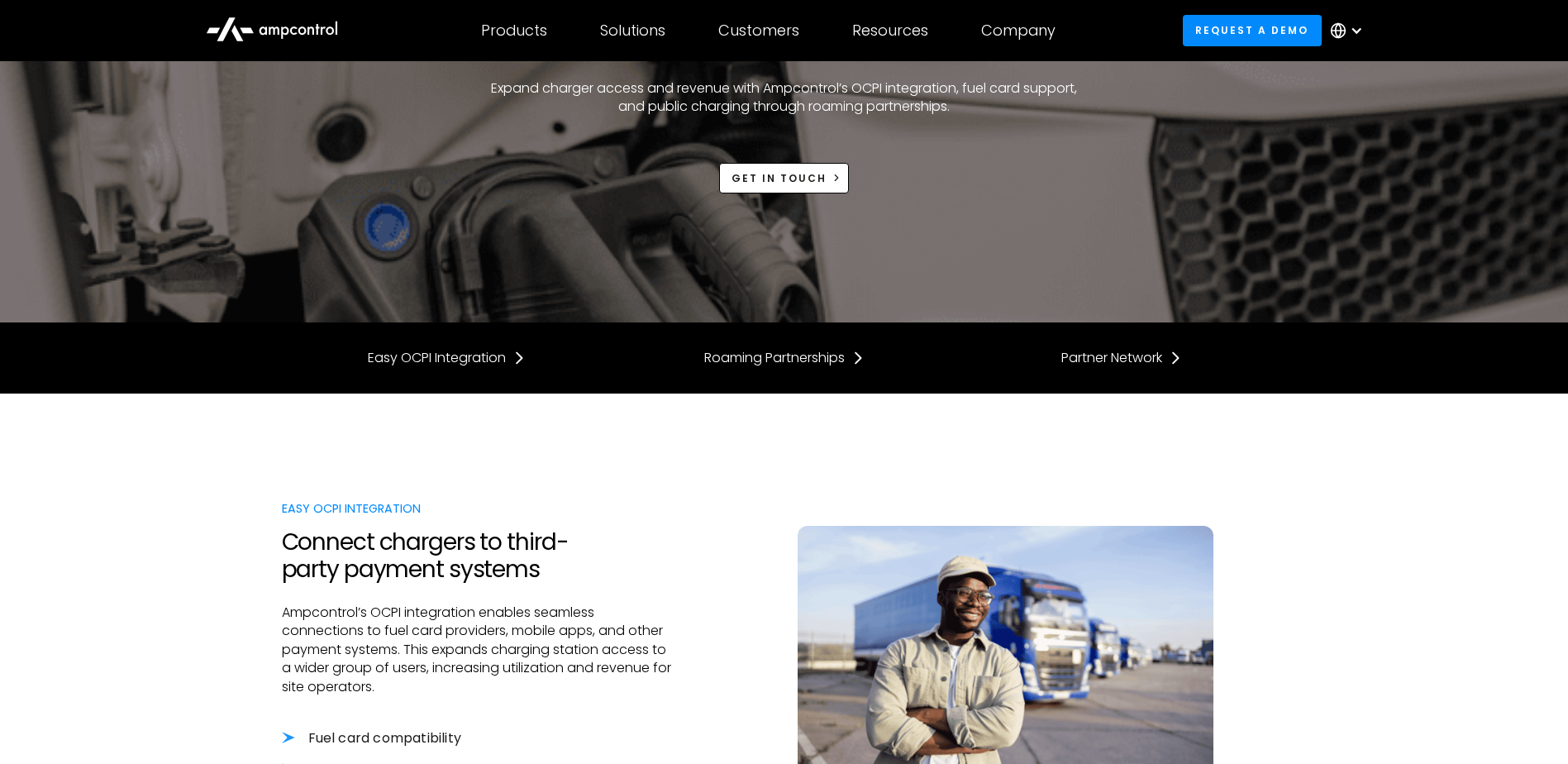
scroll to position [101, 0]
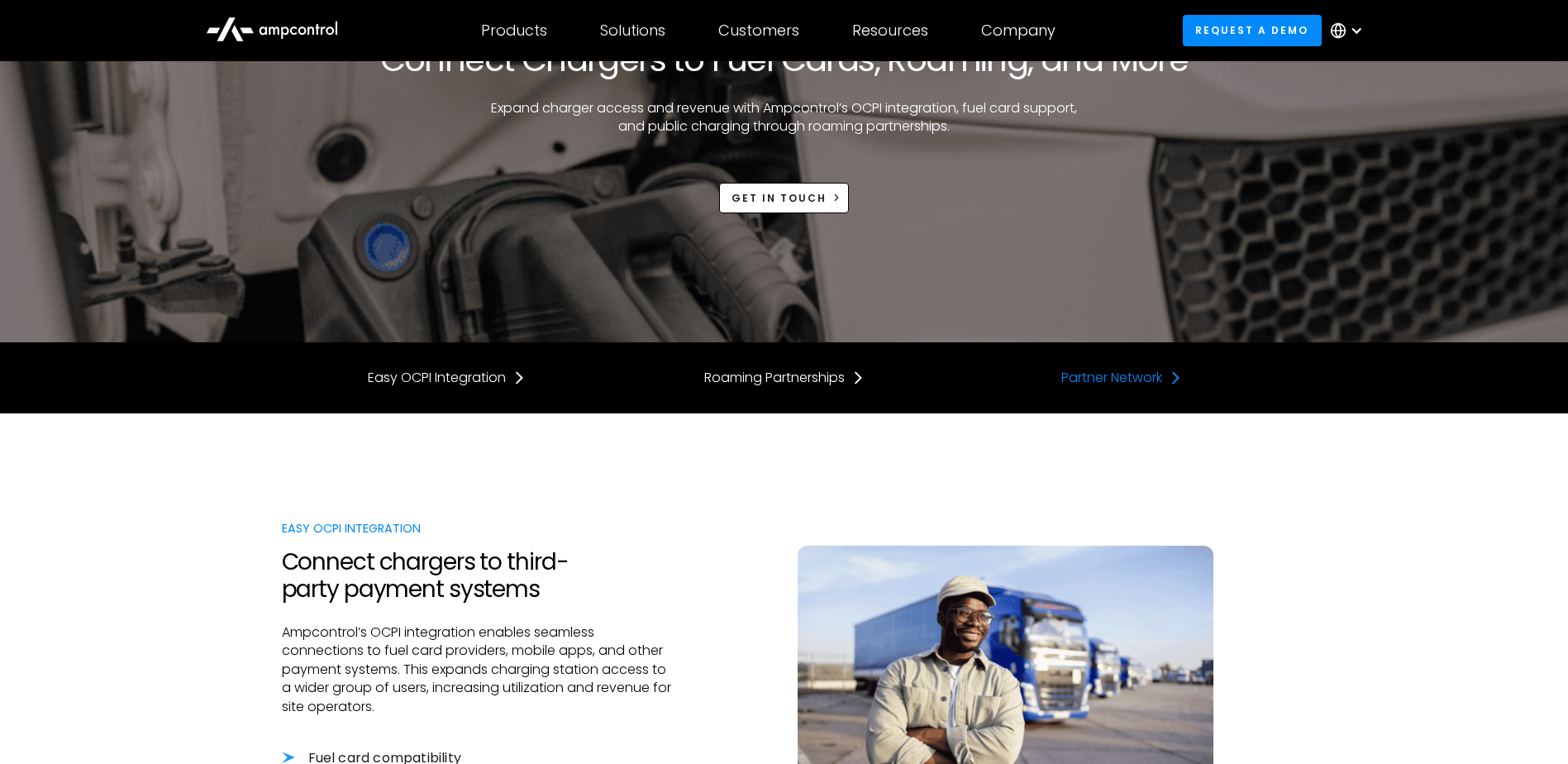
click at [1100, 386] on div "Partner Network" at bounding box center [1112, 378] width 101 height 18
